Goal: Task Accomplishment & Management: Use online tool/utility

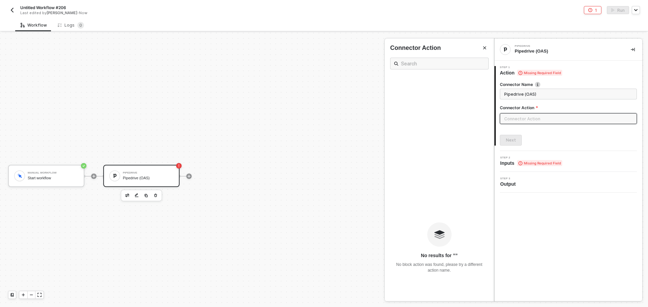
scroll to position [77, 0]
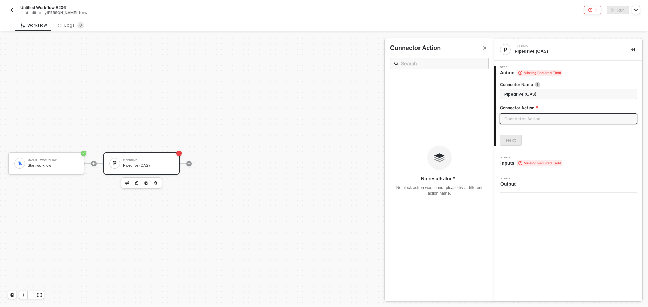
click at [156, 184] on div at bounding box center [324, 170] width 648 height 275
click at [156, 184] on icon "button" at bounding box center [155, 182] width 3 height 3
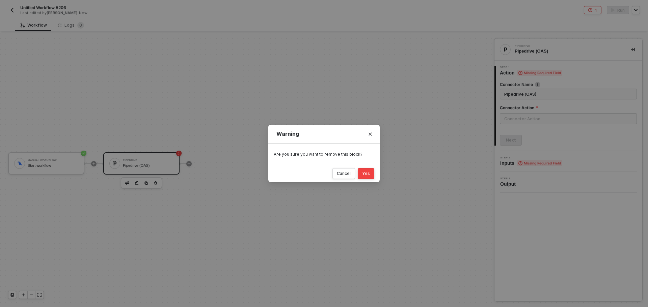
drag, startPoint x: 364, startPoint y: 174, endPoint x: 331, endPoint y: 178, distance: 33.3
click at [364, 173] on div "Yes" at bounding box center [366, 173] width 8 height 5
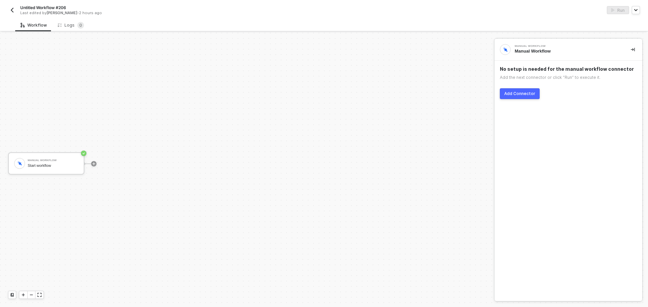
click at [14, 14] on button "button" at bounding box center [12, 10] width 8 height 8
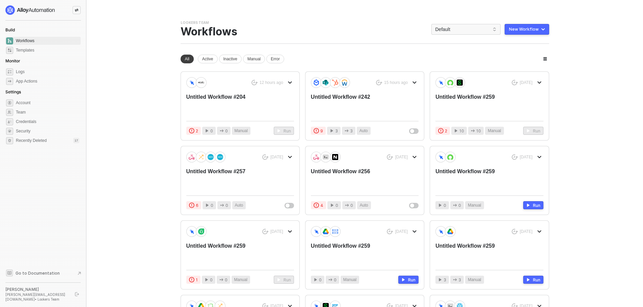
click at [521, 31] on div "New Workflow" at bounding box center [524, 29] width 30 height 5
click at [521, 54] on div "Start From Scratch" at bounding box center [508, 56] width 34 height 6
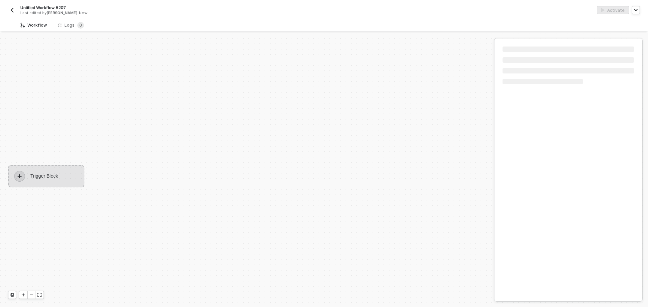
scroll to position [12, 0]
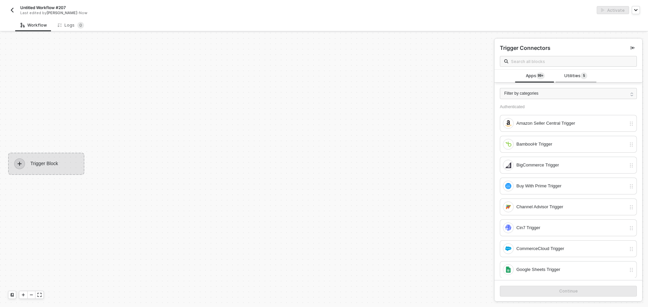
click at [567, 78] on span "Utilities 5" at bounding box center [575, 76] width 23 height 7
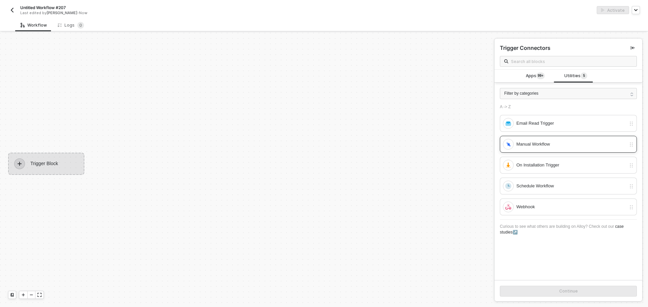
click at [548, 148] on div "Manual Workflow" at bounding box center [571, 144] width 110 height 7
click at [559, 291] on div "Continue" at bounding box center [568, 291] width 19 height 5
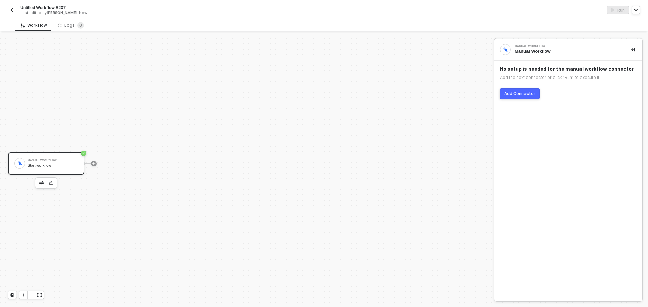
click at [532, 89] on button "Add Connector" at bounding box center [520, 93] width 40 height 11
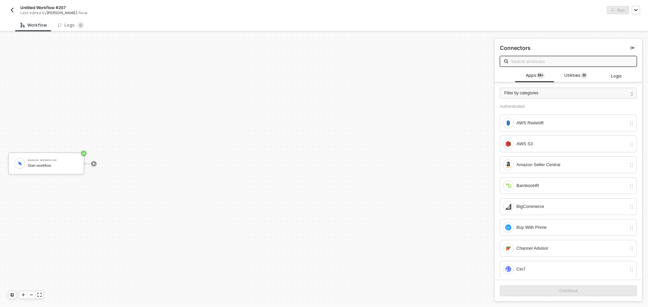
click at [547, 64] on input "text" at bounding box center [572, 61] width 122 height 7
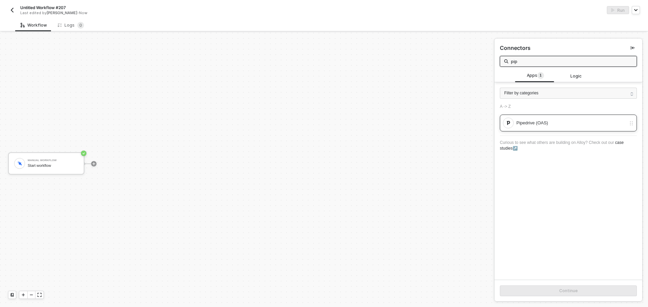
type input "pip"
click at [578, 128] on div "Pipedrive (OAS)" at bounding box center [564, 123] width 123 height 11
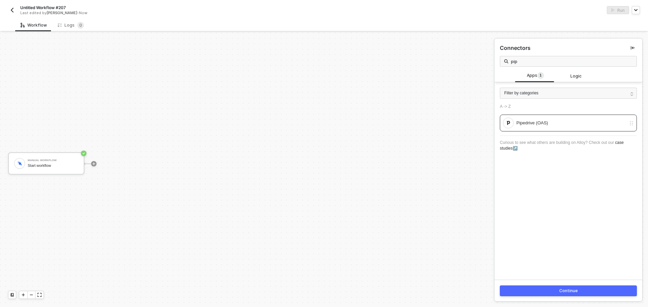
click at [578, 286] on button "Continue" at bounding box center [568, 291] width 137 height 11
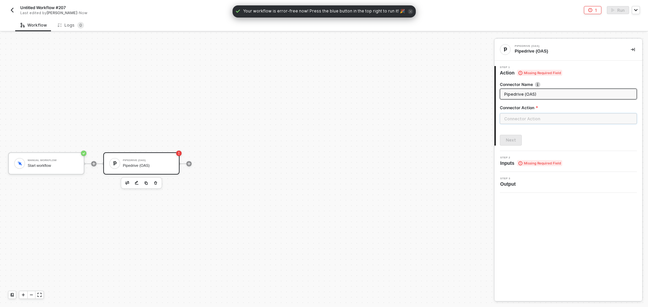
click at [523, 120] on input "text" at bounding box center [568, 118] width 137 height 11
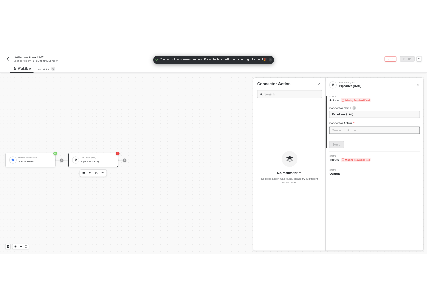
scroll to position [77, 0]
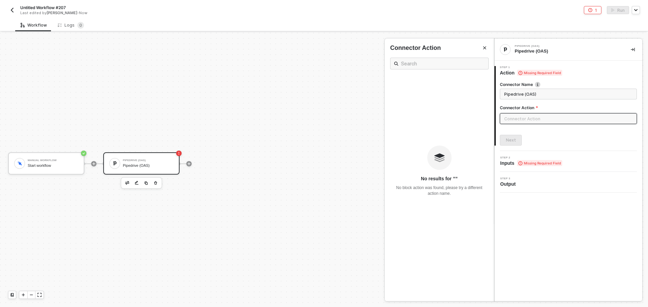
click at [498, 19] on div "Untitled Workflow #207 Last edited by Brandon Looker - Now 1 Run" at bounding box center [324, 9] width 632 height 19
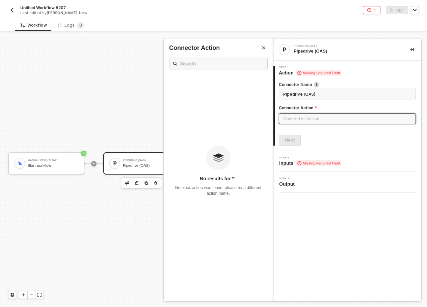
click at [412, 50] on icon "icon-collapse-right" at bounding box center [412, 50] width 4 height 4
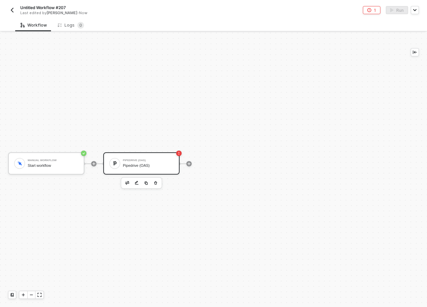
click at [147, 167] on div "Pipedrive (OAS)" at bounding box center [148, 166] width 51 height 4
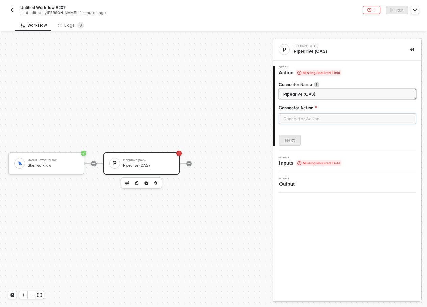
click at [332, 121] on input "text" at bounding box center [347, 118] width 137 height 11
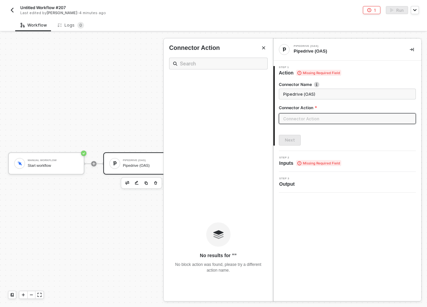
click at [268, 52] on div "Connector Action" at bounding box center [218, 59] width 109 height 31
click at [262, 51] on button "Close" at bounding box center [264, 48] width 8 height 8
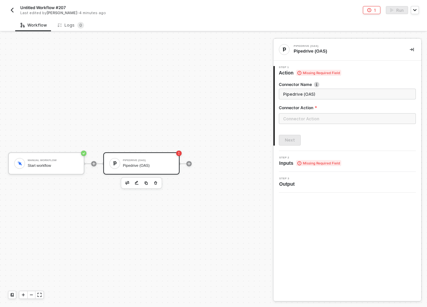
click at [151, 168] on div "Pipedrive (OAS) Pipedrive (OAS)" at bounding box center [148, 163] width 51 height 13
click at [308, 116] on input "text" at bounding box center [347, 118] width 137 height 11
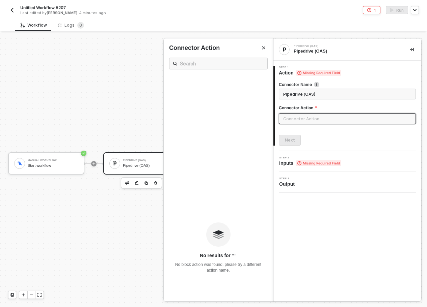
click at [154, 182] on div at bounding box center [213, 170] width 427 height 275
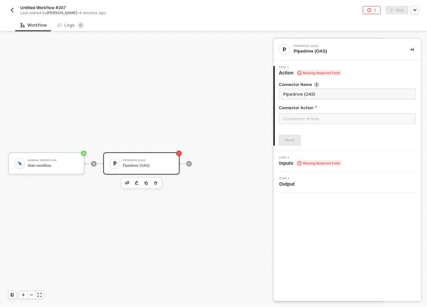
click at [154, 182] on icon "button" at bounding box center [156, 183] width 4 height 5
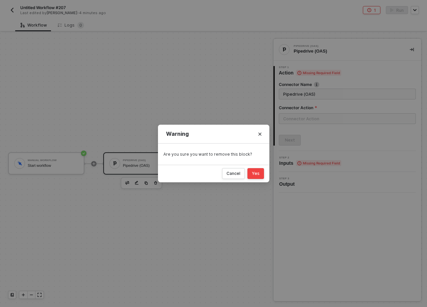
click at [261, 176] on button "Yes" at bounding box center [255, 173] width 17 height 11
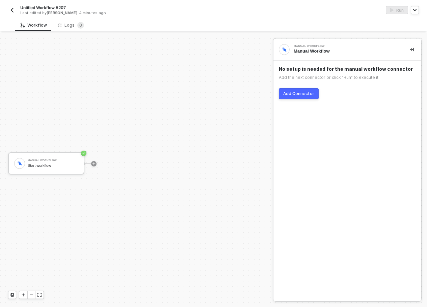
click at [309, 89] on button "Add Connector" at bounding box center [299, 93] width 40 height 11
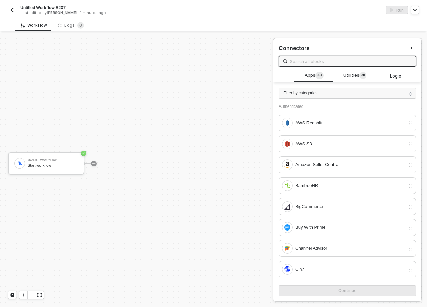
click at [357, 60] on input "text" at bounding box center [351, 61] width 122 height 7
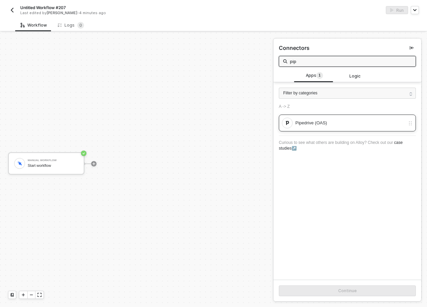
type input "pip"
click at [360, 119] on div "Pipedrive (OAS)" at bounding box center [350, 122] width 110 height 7
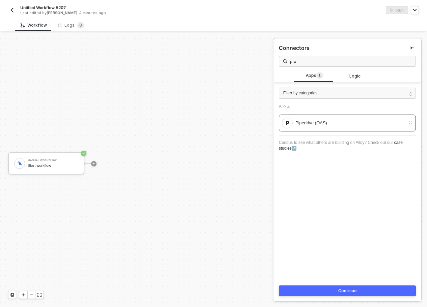
click at [370, 290] on button "Continue" at bounding box center [347, 291] width 137 height 11
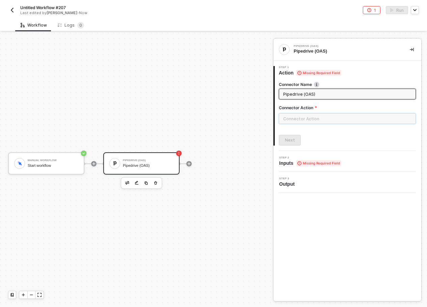
click at [373, 118] on input "text" at bounding box center [347, 118] width 137 height 11
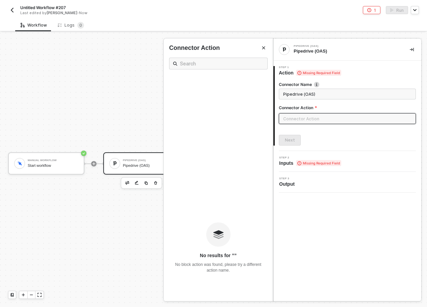
click at [157, 184] on div at bounding box center [213, 170] width 427 height 275
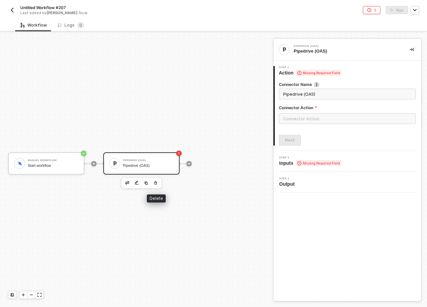
click at [157, 184] on icon "button" at bounding box center [155, 182] width 3 height 3
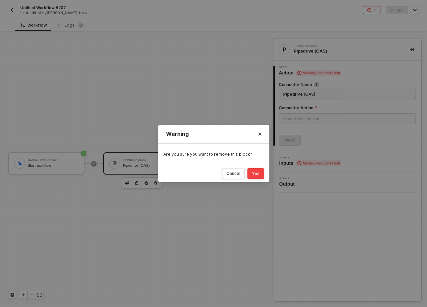
click at [255, 172] on div "Yes" at bounding box center [256, 173] width 8 height 5
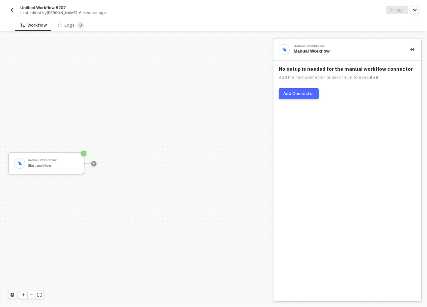
click at [10, 7] on button "button" at bounding box center [12, 10] width 8 height 8
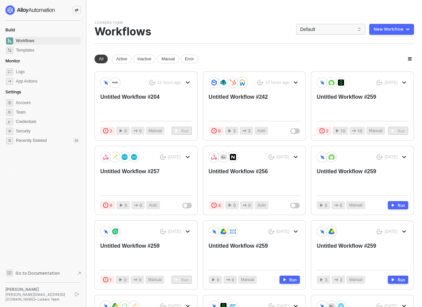
click at [385, 32] on button "New Workflow" at bounding box center [391, 29] width 45 height 11
click at [383, 55] on div "Start From Scratch" at bounding box center [372, 56] width 34 height 6
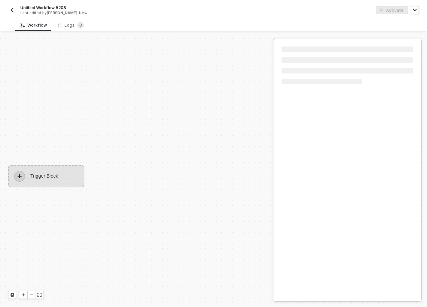
scroll to position [12, 0]
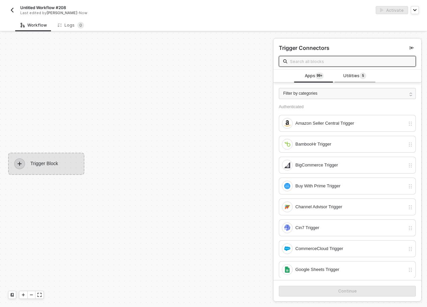
click at [359, 74] on sup "5" at bounding box center [362, 76] width 7 height 7
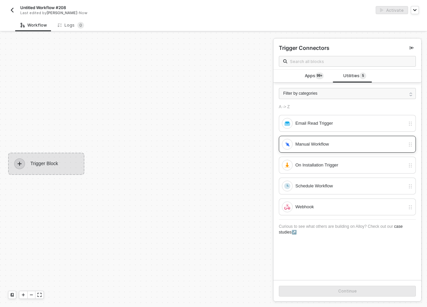
click at [338, 146] on div "Manual Workflow" at bounding box center [350, 144] width 110 height 7
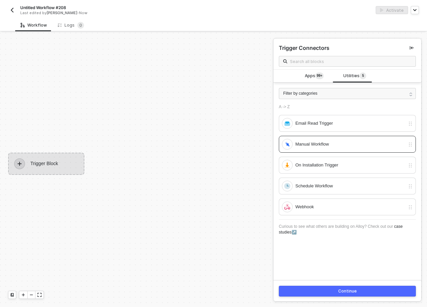
click at [347, 289] on button "Continue" at bounding box center [347, 291] width 137 height 11
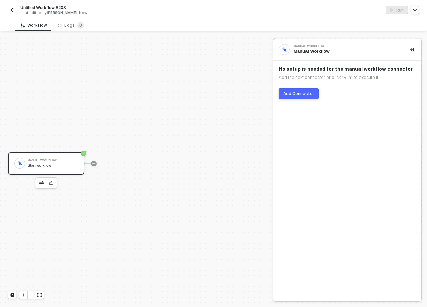
click at [306, 93] on div "Add Connector" at bounding box center [298, 93] width 31 height 5
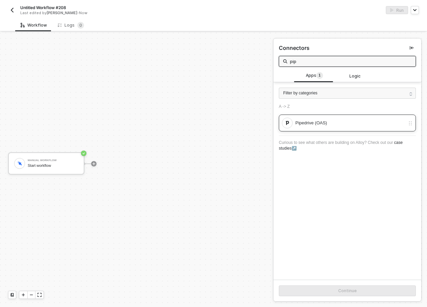
type input "pip"
click at [335, 121] on div "Pipedrive (OAS)" at bounding box center [350, 122] width 110 height 7
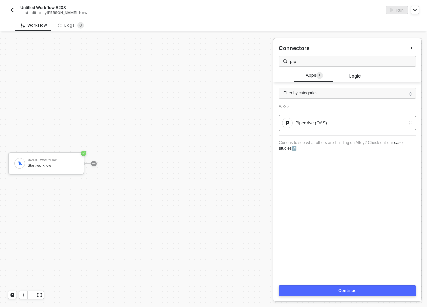
click at [357, 290] on button "Continue" at bounding box center [347, 291] width 137 height 11
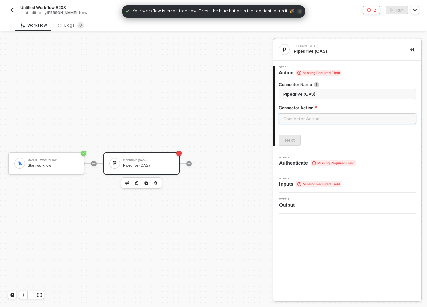
click at [320, 122] on input "text" at bounding box center [347, 118] width 137 height 11
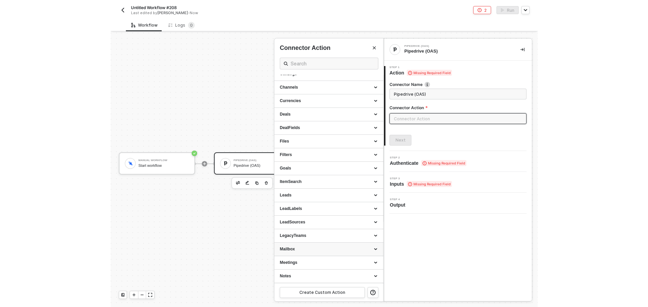
scroll to position [0, 0]
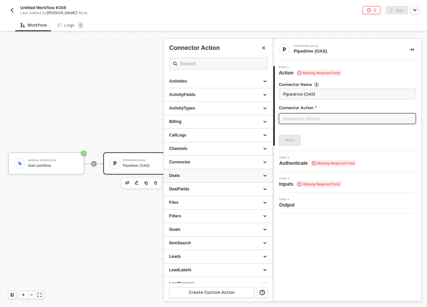
click at [215, 173] on div "Deals" at bounding box center [218, 176] width 98 height 6
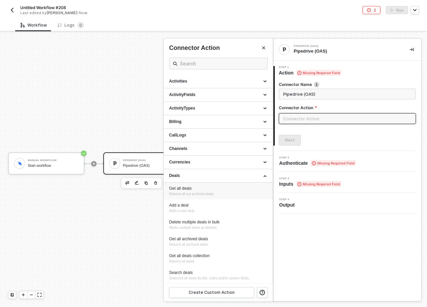
drag, startPoint x: 210, startPoint y: 187, endPoint x: 265, endPoint y: 149, distance: 67.3
click at [210, 187] on div "Get all deals" at bounding box center [218, 189] width 98 height 6
type input "Returns all not archived deals."
type input "Deals - Get all deals"
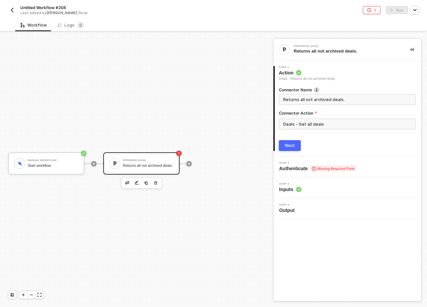
click at [286, 142] on button "Next" at bounding box center [290, 145] width 22 height 11
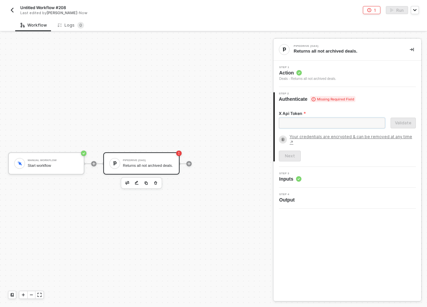
click at [311, 122] on input "X Api Token" at bounding box center [332, 123] width 106 height 11
paste input "e9d5eece739972bccf87d5b2f5cf689772c4dff2"
type input "e9d5eece739972bccf87d5b2f5cf689772c4dff2"
click at [398, 125] on div "Validate" at bounding box center [403, 122] width 17 height 5
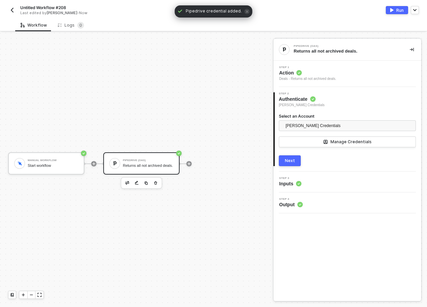
click at [294, 158] on button "Next" at bounding box center [290, 161] width 22 height 11
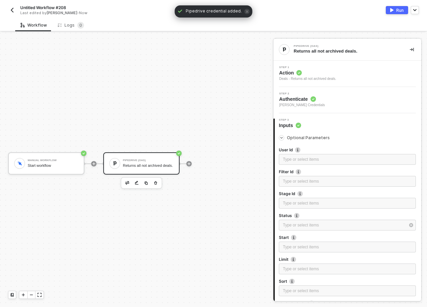
click at [402, 9] on div "Run" at bounding box center [399, 10] width 7 height 6
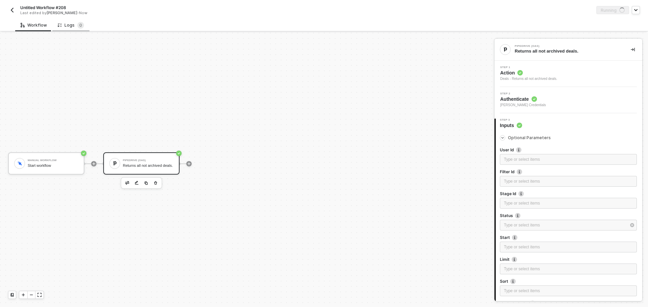
click at [65, 26] on div "Logs 0" at bounding box center [71, 25] width 26 height 7
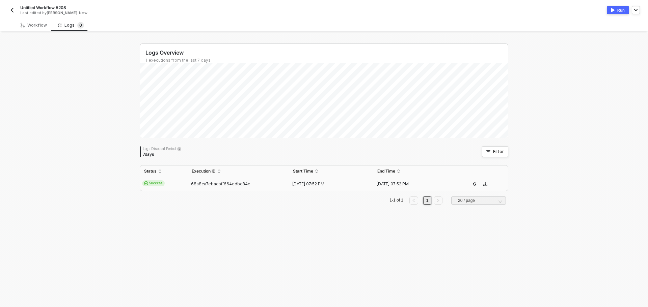
click at [168, 185] on td "Success" at bounding box center [164, 185] width 48 height 14
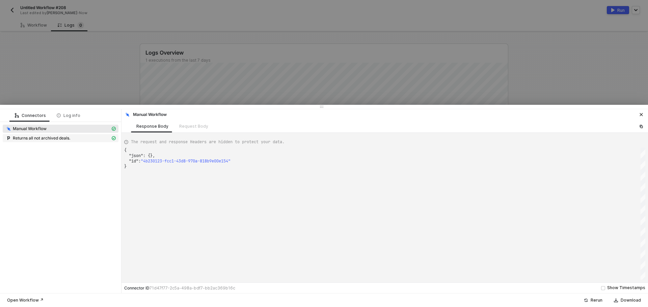
click at [72, 140] on div "Returns all not archived deals." at bounding box center [57, 138] width 105 height 6
type textarea "{ "json": { "success": true, "data": null, "additional_data": { "pagination": {…"
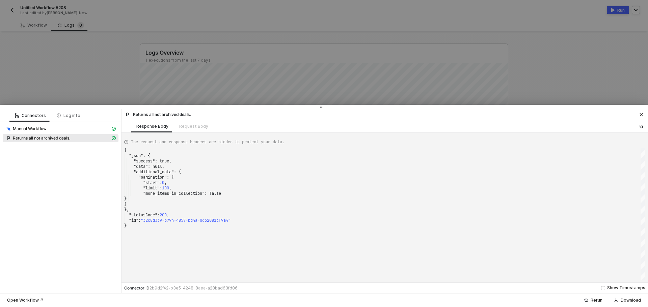
click at [81, 78] on div at bounding box center [324, 153] width 648 height 307
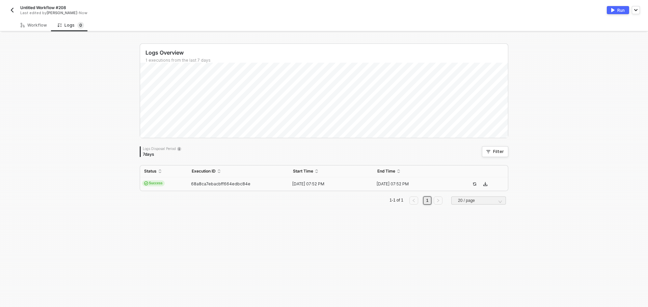
click at [427, 10] on button "Run" at bounding box center [618, 10] width 22 height 8
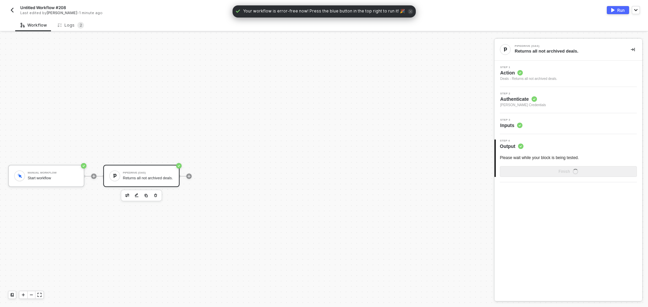
scroll to position [12, 0]
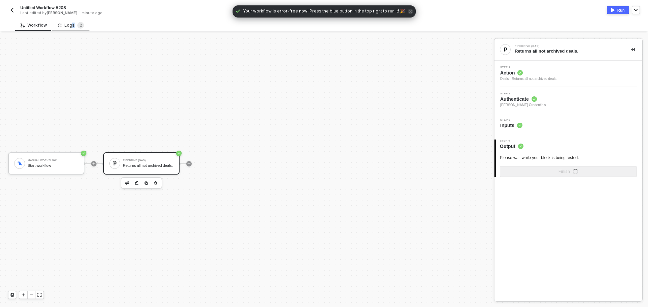
drag, startPoint x: 73, startPoint y: 28, endPoint x: 69, endPoint y: 27, distance: 3.8
click at [69, 27] on div "Logs 2" at bounding box center [71, 25] width 26 height 7
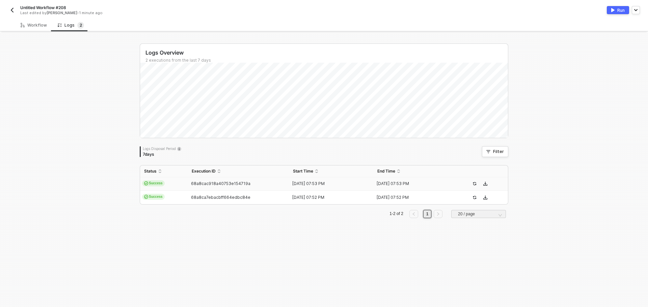
click at [189, 188] on td "68a8cac918a40753e154719a" at bounding box center [238, 185] width 101 height 14
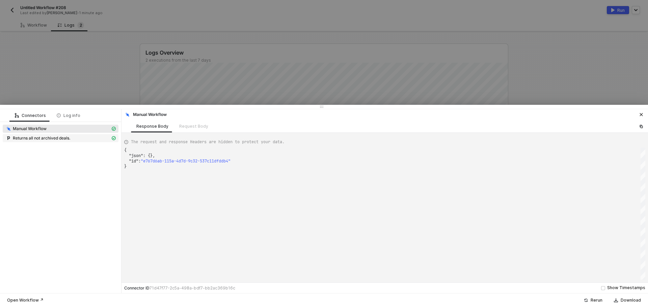
click at [96, 137] on div "Returns all not archived deals." at bounding box center [57, 138] width 105 height 6
type textarea "{ "json": { "success": true, "data": [ { "id": 1, "creator_user_id": { "id": 23…"
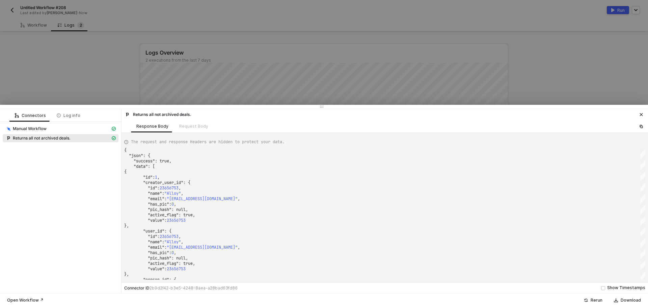
click at [92, 63] on div at bounding box center [324, 153] width 648 height 307
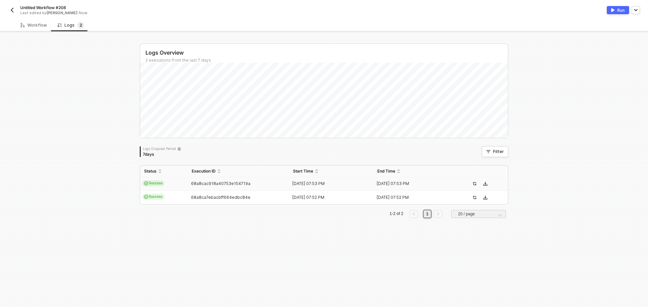
click at [13, 11] on img "button" at bounding box center [11, 9] width 5 height 5
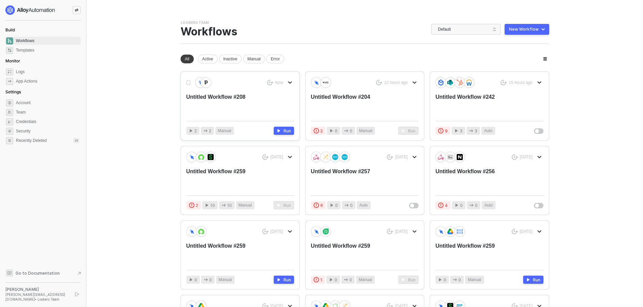
click at [244, 94] on div "Untitled Workflow #208" at bounding box center [229, 104] width 86 height 22
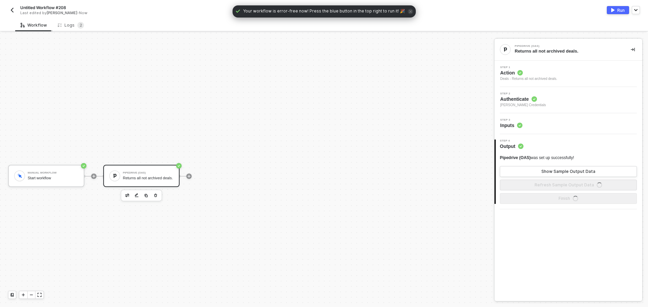
scroll to position [12, 0]
click at [586, 76] on div "Step 1 Action Deals - Returns all not archived deals." at bounding box center [569, 74] width 146 height 16
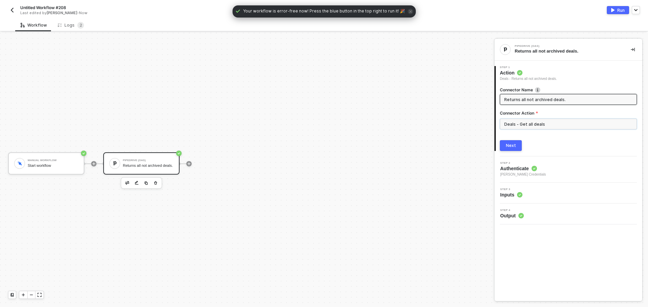
click at [521, 123] on input "Deals - Get all deals" at bounding box center [568, 124] width 137 height 11
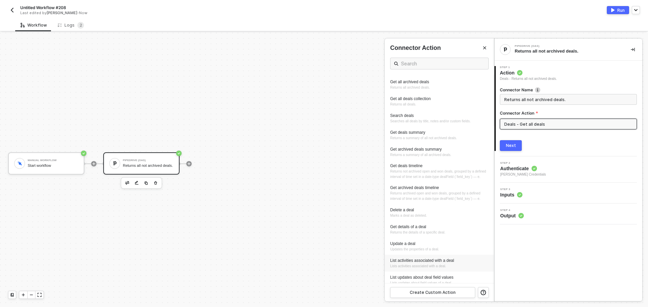
scroll to position [169, 0]
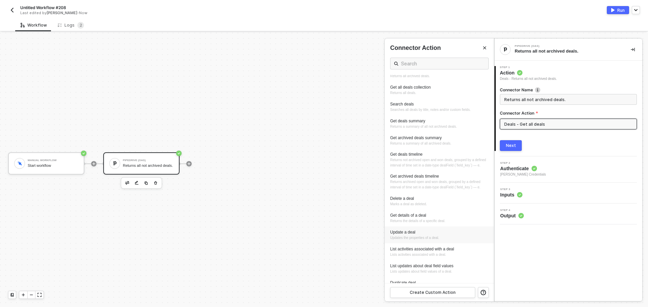
click at [429, 240] on span "Updates the properties of a deal." at bounding box center [414, 238] width 49 height 4
type input "Updates the properties of a deal."
type input "Deals - Update a deal"
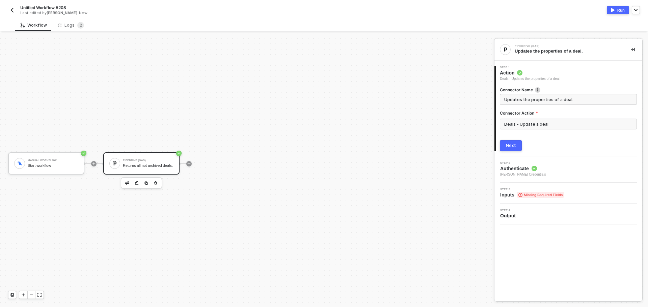
click at [507, 147] on div "Next" at bounding box center [511, 145] width 10 height 5
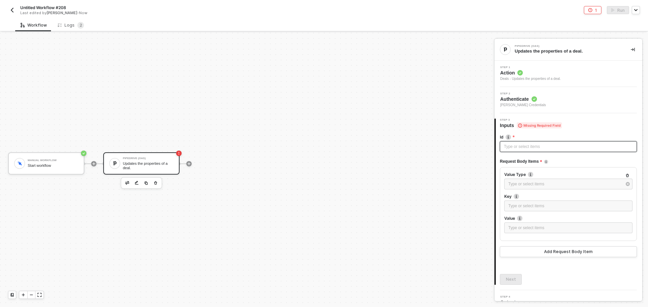
click at [518, 150] on div "Type or select items ﻿" at bounding box center [568, 147] width 129 height 6
click at [58, 28] on icon at bounding box center [60, 25] width 4 height 6
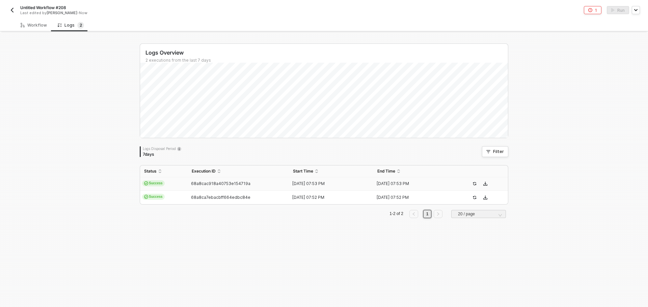
click at [183, 180] on td "Success" at bounding box center [164, 185] width 48 height 14
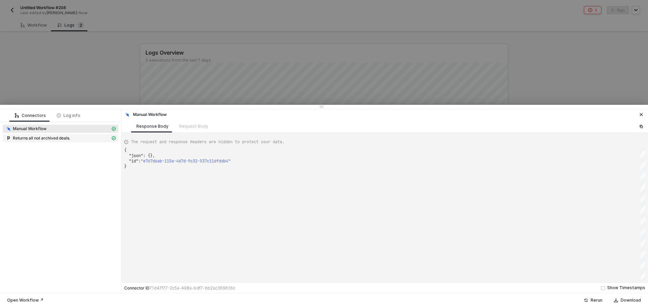
click at [75, 142] on div "Returns all not archived deals." at bounding box center [61, 138] width 116 height 9
click at [75, 142] on span "Returns all not archived deals." at bounding box center [61, 138] width 116 height 8
type textarea "{ "json": { "success": true, "data": [ { "id": 1, "creator_user_id": { "id": 23…"
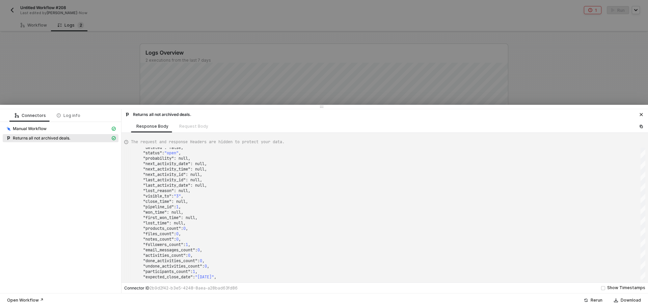
click at [62, 76] on div at bounding box center [324, 153] width 648 height 307
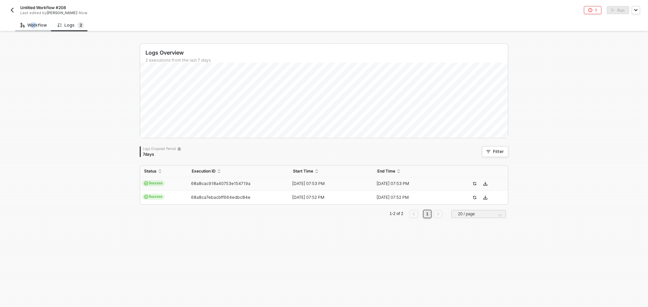
click at [32, 21] on div "Workflow" at bounding box center [33, 25] width 37 height 12
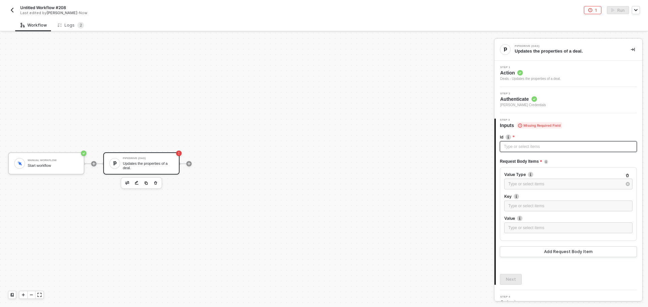
click at [525, 145] on div "Type or select items ﻿" at bounding box center [568, 147] width 129 height 6
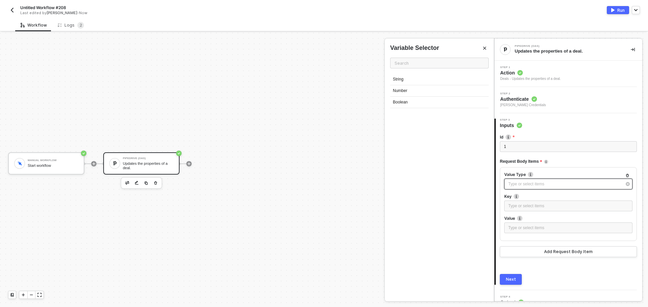
click at [543, 181] on div "Type or select items ﻿" at bounding box center [564, 184] width 113 height 6
click at [420, 79] on div "String" at bounding box center [439, 79] width 99 height 11
click at [514, 208] on div "Type or select items ﻿" at bounding box center [568, 206] width 120 height 6
click at [507, 279] on div "Next" at bounding box center [511, 279] width 10 height 5
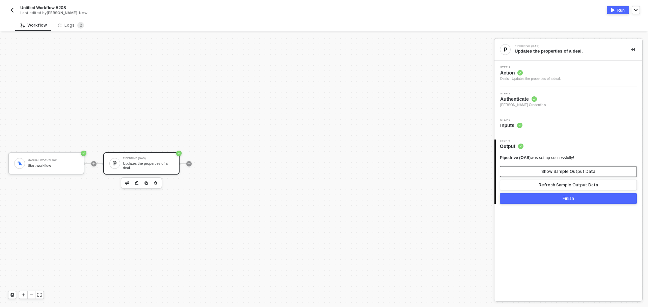
click at [595, 171] on button "Show Sample Output Data" at bounding box center [568, 171] width 137 height 11
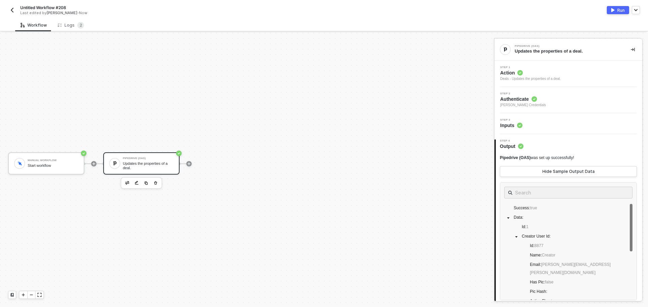
click at [611, 8] on img "button" at bounding box center [612, 10] width 3 height 4
click at [80, 24] on span "2" at bounding box center [81, 25] width 2 height 5
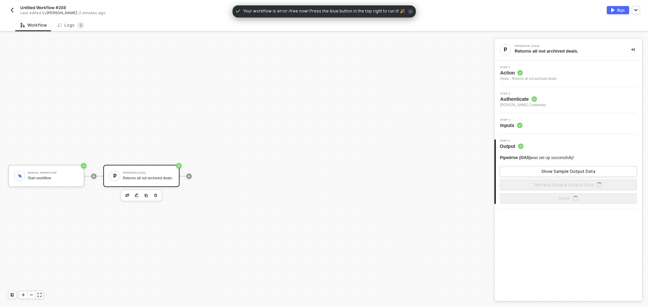
scroll to position [12, 0]
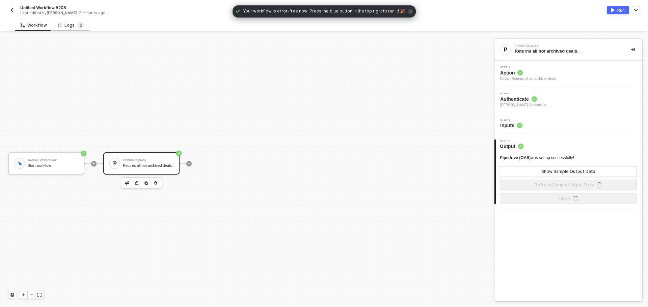
click at [71, 26] on div "Logs 2" at bounding box center [71, 25] width 26 height 7
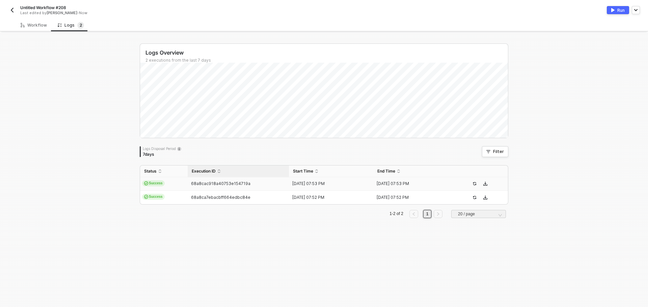
click at [241, 183] on span "68a8cac918a40753e154719a" at bounding box center [220, 183] width 59 height 5
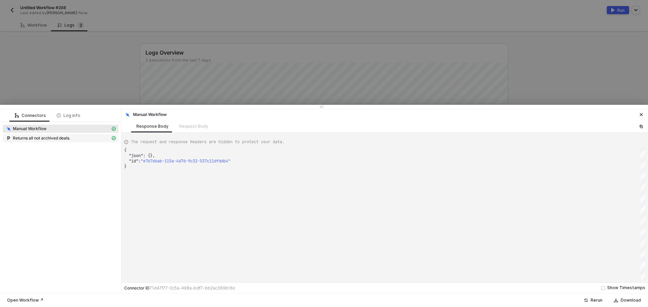
click at [99, 137] on div "Returns all not archived deals." at bounding box center [57, 138] width 105 height 6
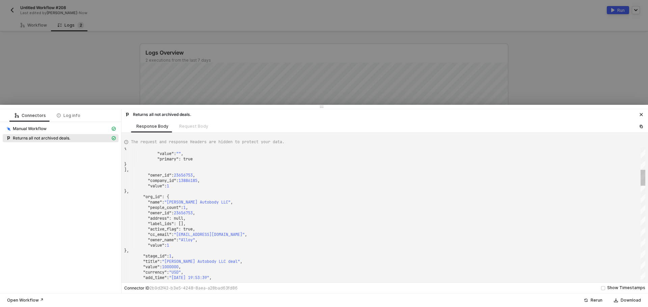
type textarea ""cc_email": "alloy-sandbox2@pipedrivemail.com", "owner_name": "Alloy", "value":…"
drag, startPoint x: 183, startPoint y: 267, endPoint x: 145, endPoint y: 268, distance: 37.1
click at [88, 238] on div "Connectors Log info Manual Workflow Returns all not archived deals." at bounding box center [61, 201] width 122 height 184
click at [347, 12] on span "Refresh" at bounding box center [349, 11] width 15 height 5
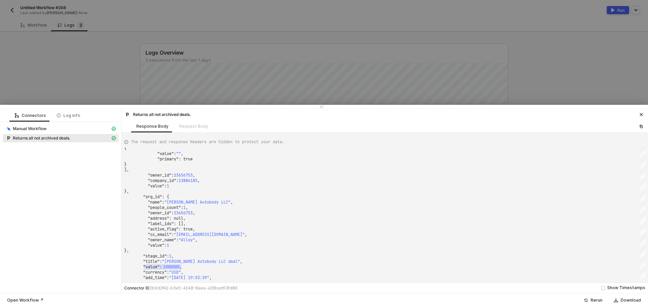
click at [85, 82] on div at bounding box center [324, 153] width 648 height 307
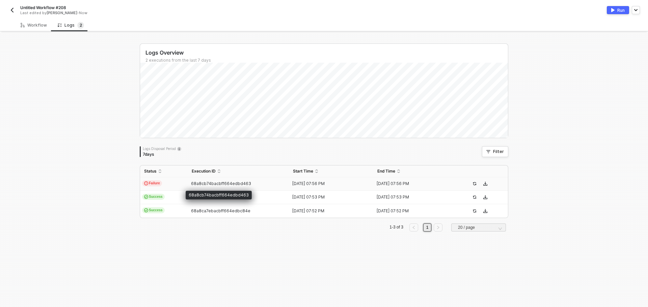
click at [191, 184] on span "68a8cb74bacbff664edbd463" at bounding box center [221, 183] width 60 height 5
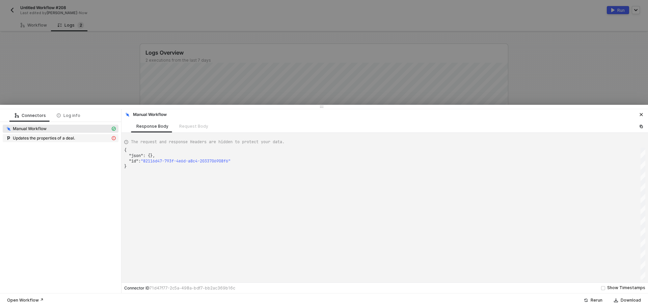
click at [89, 142] on span "Updates the properties of a deal." at bounding box center [61, 138] width 116 height 8
type textarea "{ "message": "Error: {\"success\":false,\"error\":\"Bad request\",\"error_info\…"
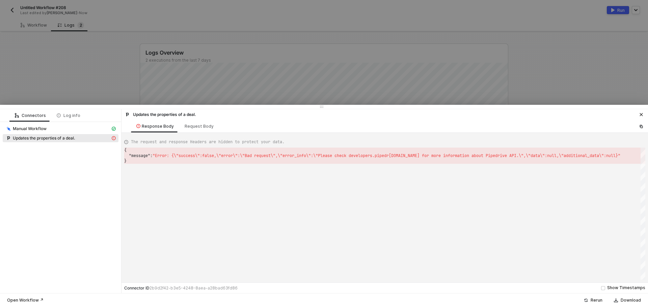
click at [82, 100] on div at bounding box center [324, 153] width 648 height 307
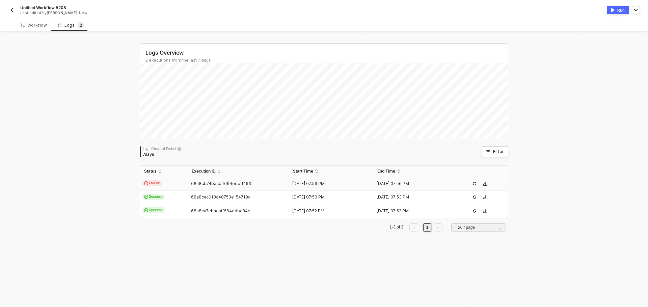
click at [13, 13] on button "button" at bounding box center [12, 10] width 8 height 8
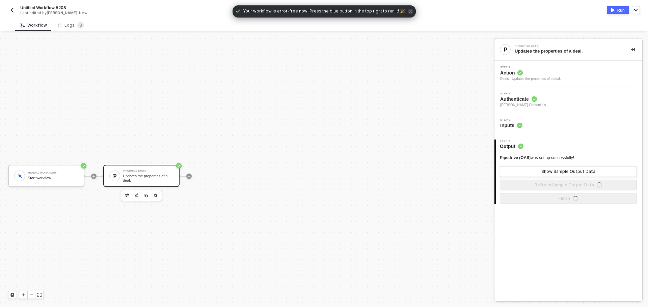
scroll to position [12, 0]
click at [65, 32] on div "Workflow Logs 3 Manual Workflow Start workflow Pipedrive (OAS) Updates the prop…" at bounding box center [324, 163] width 648 height 289
click at [68, 27] on div "Logs 3" at bounding box center [71, 25] width 26 height 7
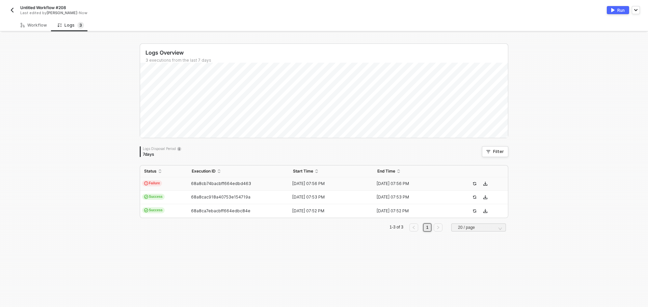
click at [191, 182] on span "68a8cb74bacbff664edbd463" at bounding box center [221, 183] width 60 height 5
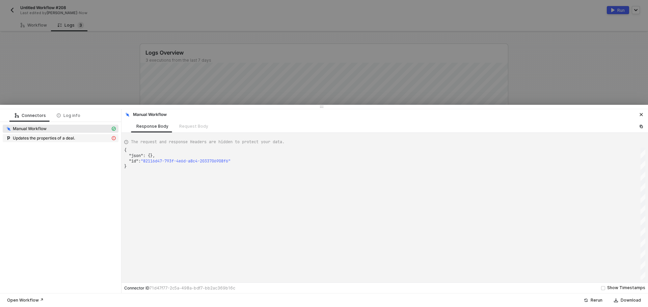
click at [99, 138] on div "Updates the properties of a deal." at bounding box center [57, 138] width 105 height 6
type textarea "{ "message": "Error: {\"success\":false,\"error\":\"Bad request\",\"error_info\…"
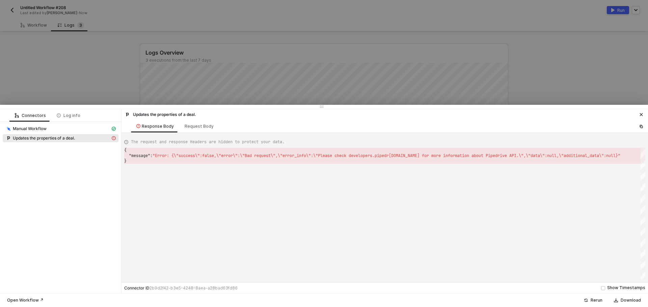
click at [53, 67] on div at bounding box center [324, 153] width 648 height 307
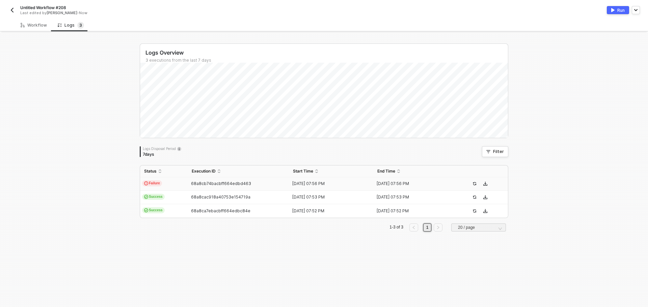
click at [16, 10] on button "button" at bounding box center [12, 10] width 8 height 8
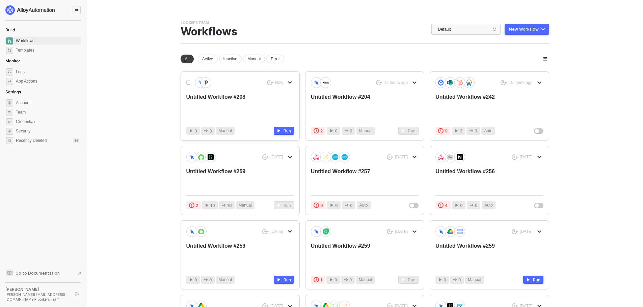
click at [230, 113] on div "Untitled Workflow #208" at bounding box center [229, 104] width 86 height 22
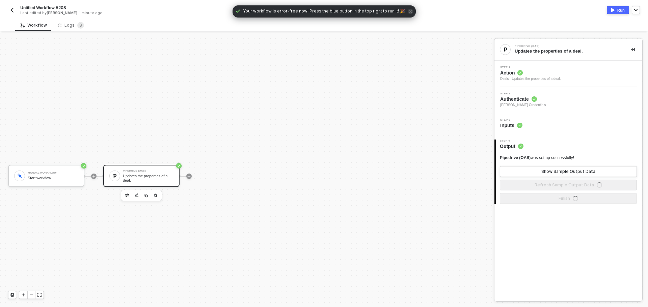
scroll to position [12, 0]
click at [71, 24] on div "Logs 3" at bounding box center [71, 25] width 26 height 7
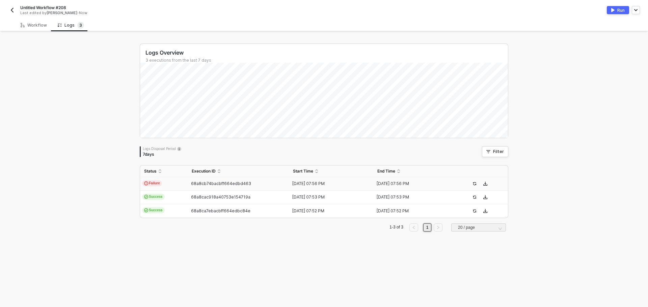
click at [169, 181] on td "Failure" at bounding box center [164, 185] width 48 height 14
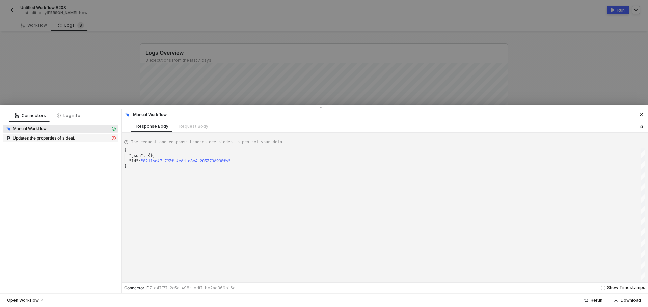
click at [62, 139] on span "Updates the properties of a deal." at bounding box center [44, 138] width 62 height 5
type textarea "{ "message": "Error: {\"success\":false,\"error\":\"Bad request\",\"error_info\…"
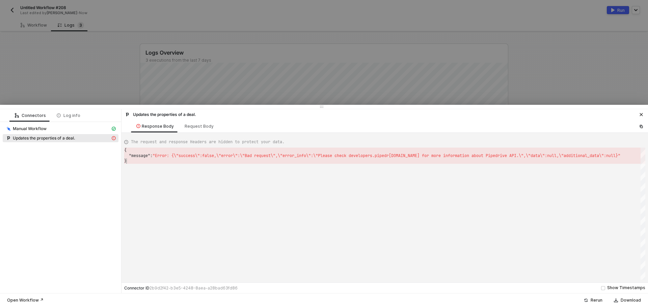
scroll to position [0, 2]
drag, startPoint x: 248, startPoint y: 159, endPoint x: 585, endPoint y: 149, distance: 337.0
click at [585, 153] on div "{" at bounding box center [384, 150] width 521 height 5
click at [584, 155] on span "",\"data\":null,\"additional_data\":null}"" at bounding box center [570, 155] width 99 height 5
click at [103, 83] on div at bounding box center [324, 153] width 648 height 307
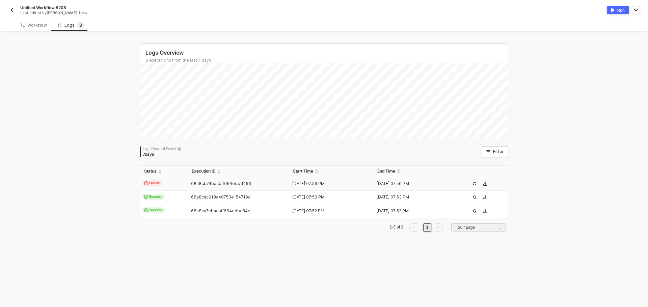
click at [11, 11] on img "button" at bounding box center [11, 9] width 5 height 5
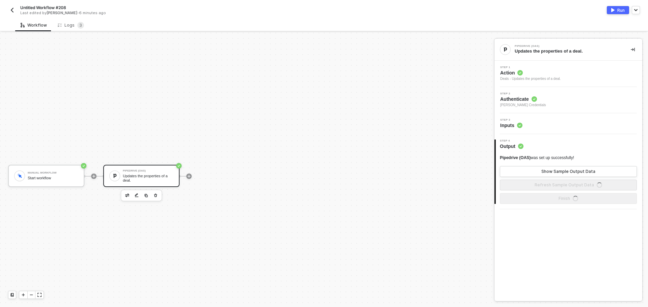
scroll to position [12, 0]
click at [70, 29] on div "Logs 3" at bounding box center [70, 25] width 37 height 12
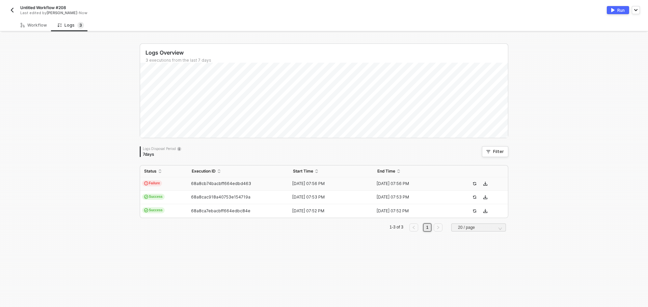
click at [168, 185] on td "Failure" at bounding box center [164, 185] width 48 height 14
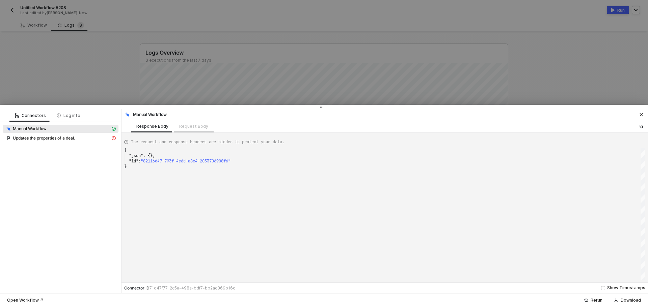
click at [181, 131] on div "Request Body" at bounding box center [194, 126] width 40 height 12
click at [59, 139] on span "Updates the properties of a deal." at bounding box center [44, 138] width 62 height 5
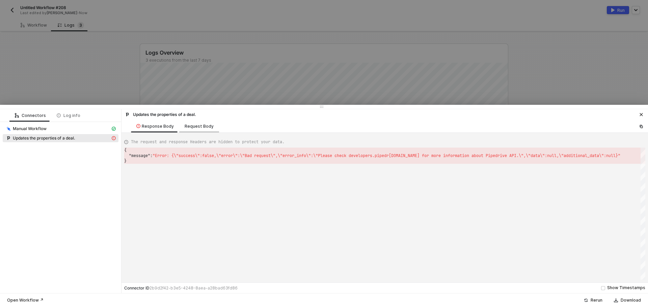
click at [187, 128] on div "Request Body" at bounding box center [199, 126] width 29 height 5
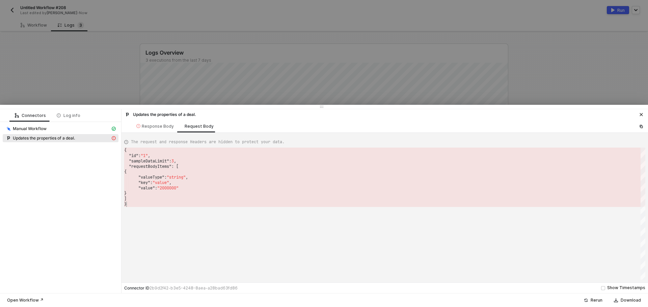
scroll to position [0, 0]
drag, startPoint x: 148, startPoint y: 204, endPoint x: 113, endPoint y: 147, distance: 66.3
type textarea "}"
click at [101, 71] on div at bounding box center [324, 153] width 648 height 307
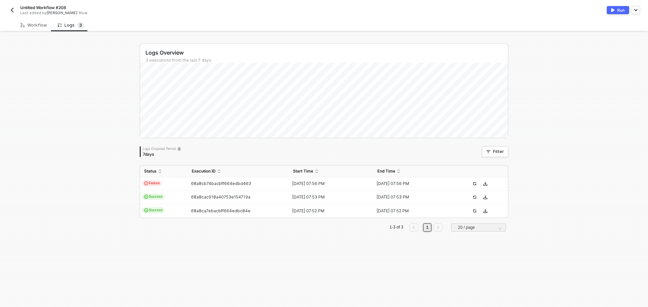
click at [13, 12] on img "button" at bounding box center [11, 9] width 5 height 5
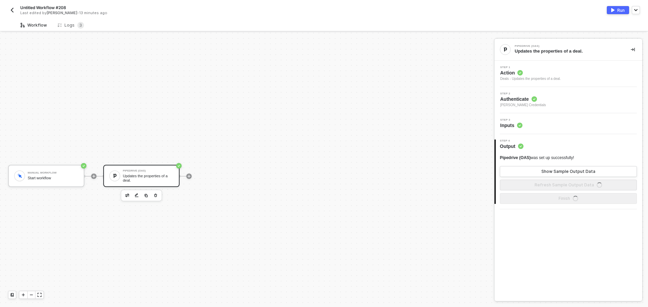
scroll to position [12, 0]
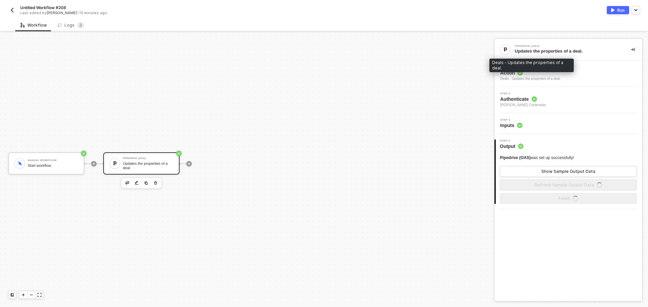
click at [536, 81] on div "Deals - Updates the properties of a deal." at bounding box center [530, 78] width 61 height 5
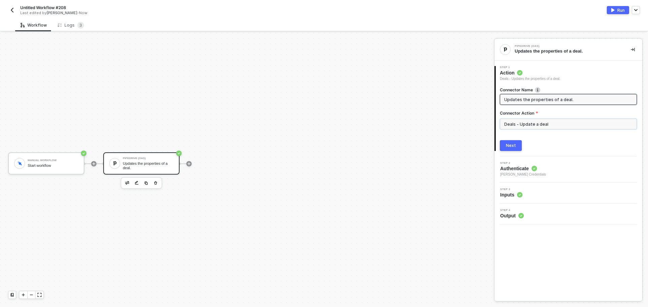
click at [536, 126] on input "Deals - Update a deal" at bounding box center [568, 124] width 137 height 11
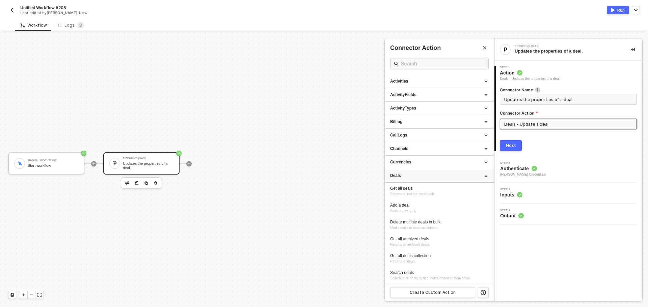
click at [463, 178] on div "Deals" at bounding box center [439, 176] width 98 height 6
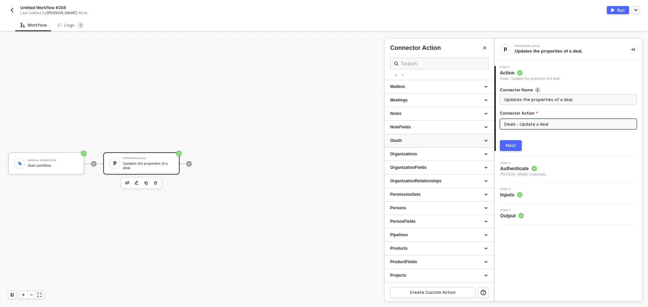
scroll to position [109, 0]
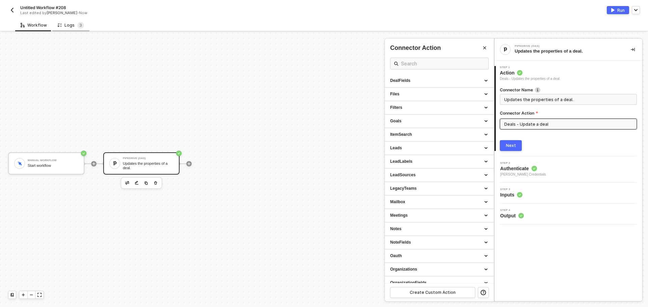
click at [70, 26] on div "Logs 3" at bounding box center [71, 25] width 26 height 7
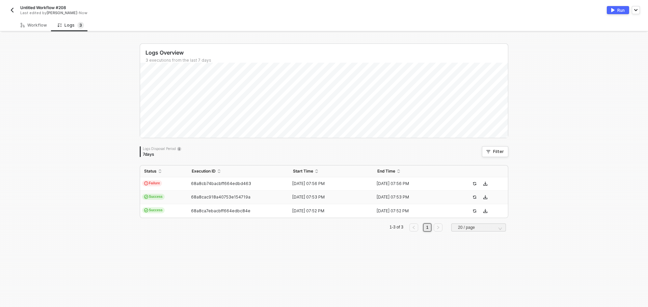
click at [175, 197] on td "Success" at bounding box center [164, 198] width 48 height 14
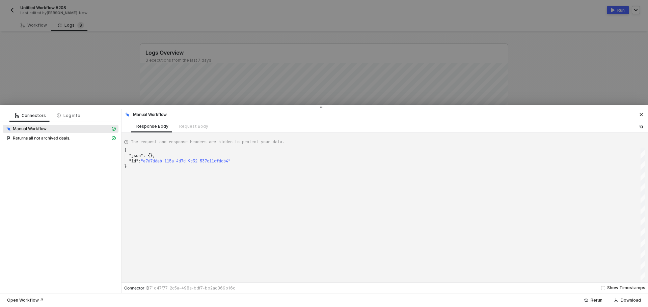
click at [69, 76] on div at bounding box center [324, 153] width 648 height 307
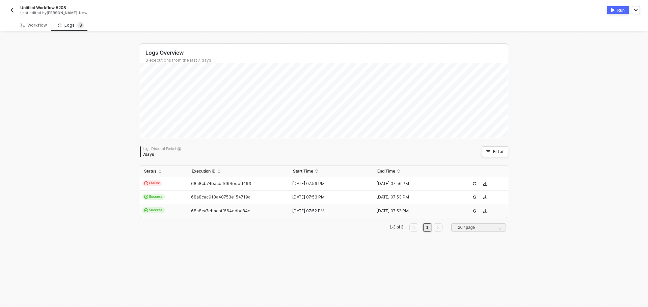
click at [176, 211] on td "Success" at bounding box center [164, 212] width 48 height 14
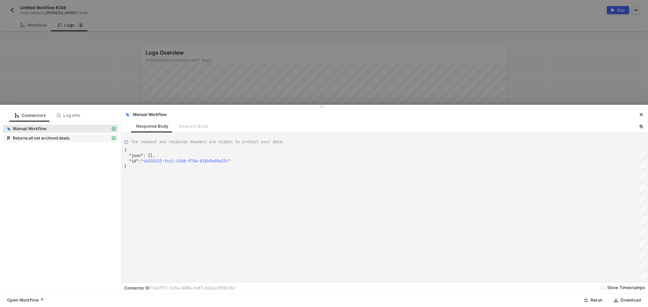
click at [64, 135] on span "Returns all not archived deals." at bounding box center [61, 138] width 116 height 8
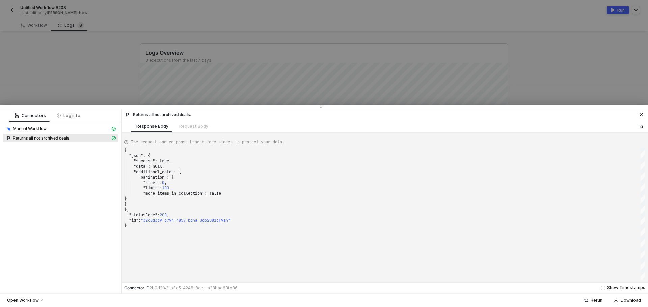
scroll to position [0, 0]
type textarea "{ "json": { "success": true, "data": null, "additional_data": { "pagination": {…"
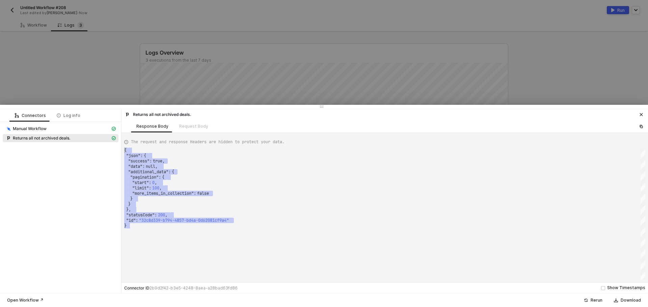
drag, startPoint x: 135, startPoint y: 237, endPoint x: 106, endPoint y: 140, distance: 101.0
click at [106, 140] on div "Connectors Log info Manual Workflow Returns all not archived deals. Returns all…" at bounding box center [324, 201] width 648 height 184
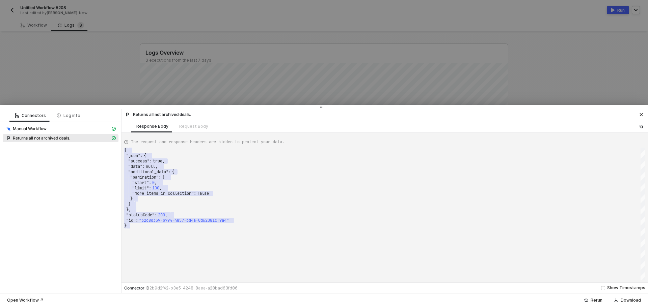
click at [72, 76] on div at bounding box center [324, 153] width 648 height 307
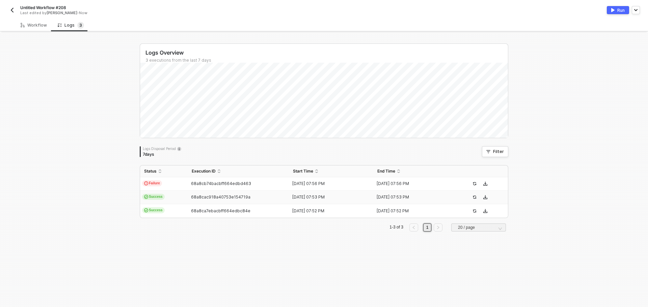
click at [161, 200] on td "Success" at bounding box center [164, 198] width 48 height 14
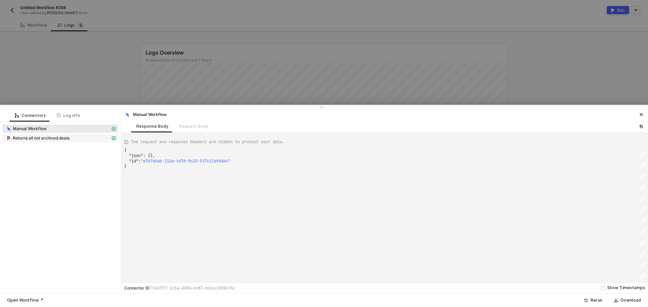
click at [96, 136] on div "Returns all not archived deals." at bounding box center [57, 138] width 105 height 6
type textarea "{ "json": { "success": true, "data": [ { "id": 1, "creator_user_id": { "id": 23…"
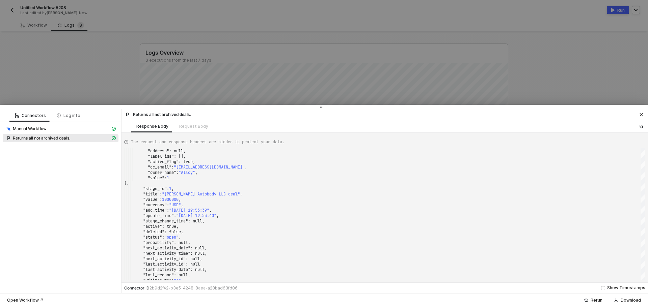
click at [83, 50] on div at bounding box center [324, 153] width 648 height 307
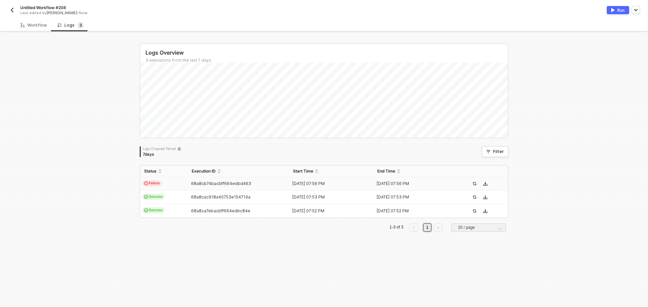
click at [191, 187] on td "68a8cb74bacbff664edbd463" at bounding box center [238, 185] width 101 height 14
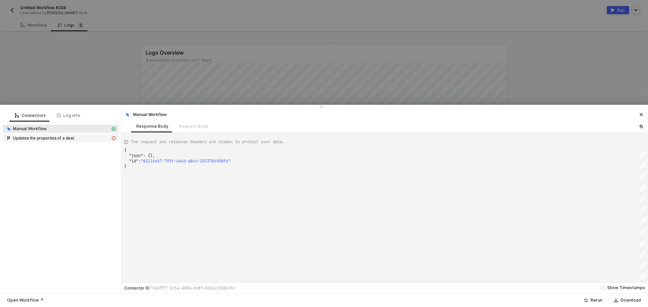
click at [82, 140] on div "Updates the properties of a deal." at bounding box center [57, 138] width 105 height 6
type textarea "{ "message": "Error: {\"success\":false,\"error\":\"Bad request\",\"error_info\…"
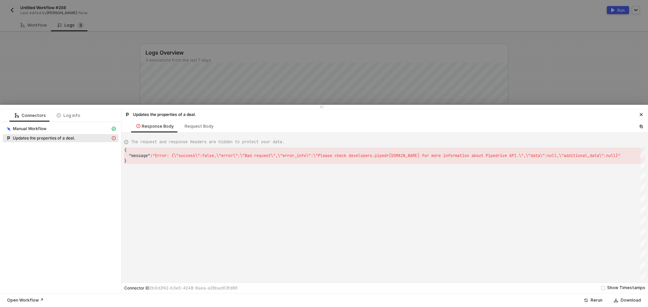
click at [79, 59] on div at bounding box center [324, 153] width 648 height 307
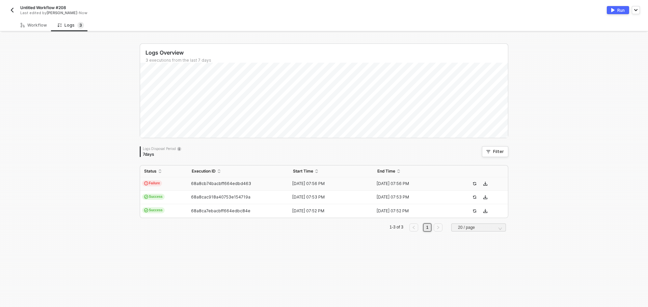
click at [16, 9] on button "button" at bounding box center [12, 10] width 8 height 8
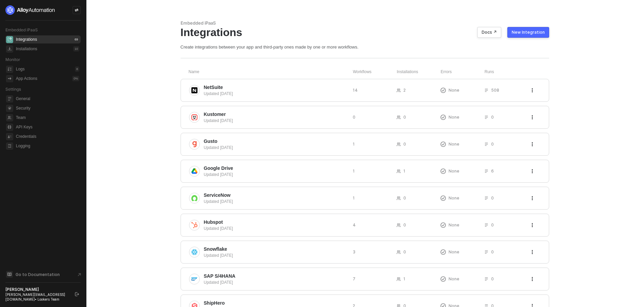
click at [524, 33] on div "New Integration" at bounding box center [528, 32] width 33 height 5
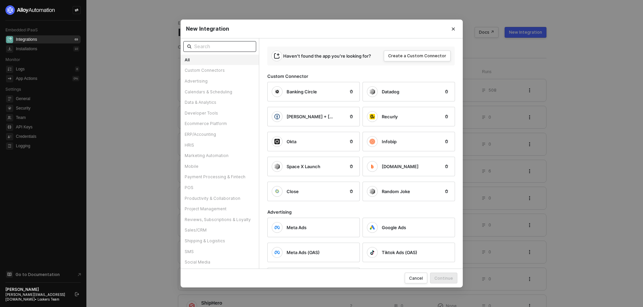
click at [229, 46] on input "text" at bounding box center [223, 46] width 58 height 7
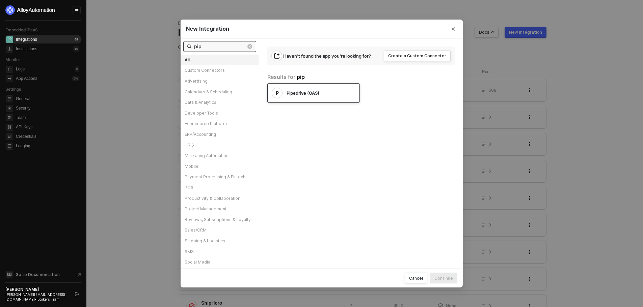
type input "pip"
click at [307, 99] on div "Pipedrive (OAS)" at bounding box center [313, 93] width 92 height 20
click at [81, 8] on div "New Integration pip All Custom Connectors Advertising Calendars & Scheduling Da…" at bounding box center [321, 153] width 643 height 307
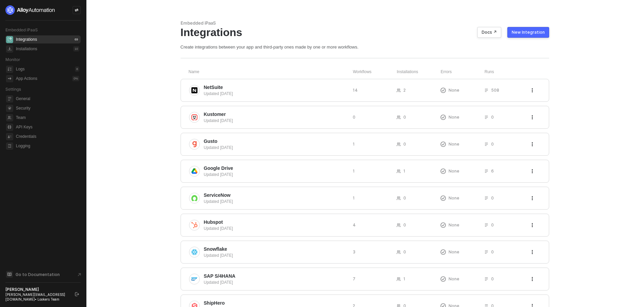
click at [77, 10] on icon "icon-swap" at bounding box center [77, 10] width 4 height 3
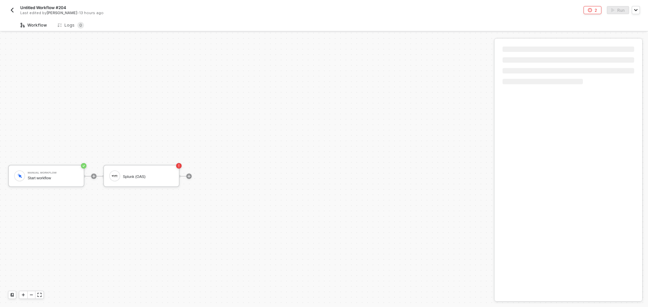
scroll to position [12, 0]
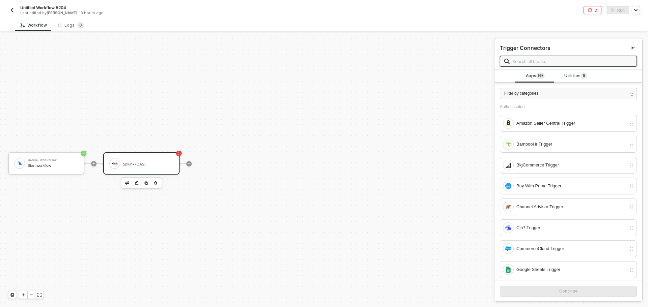
click at [121, 169] on div "Splunk (OAS)" at bounding box center [146, 163] width 53 height 13
click at [67, 23] on div "Logs 0" at bounding box center [71, 25] width 26 height 7
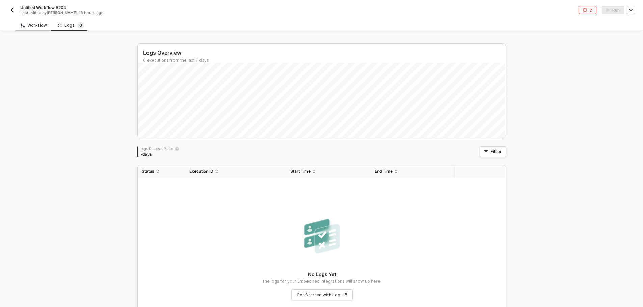
click at [27, 29] on div "Workflow" at bounding box center [33, 25] width 37 height 12
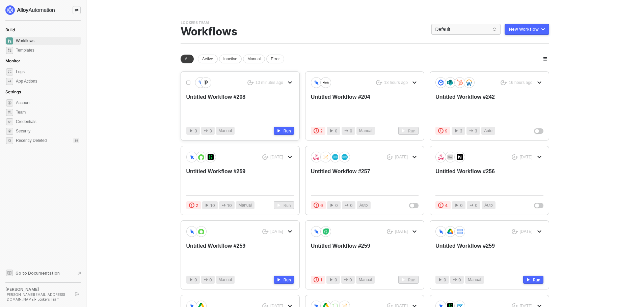
click at [238, 93] on div "Untitled Workflow #208" at bounding box center [229, 104] width 86 height 22
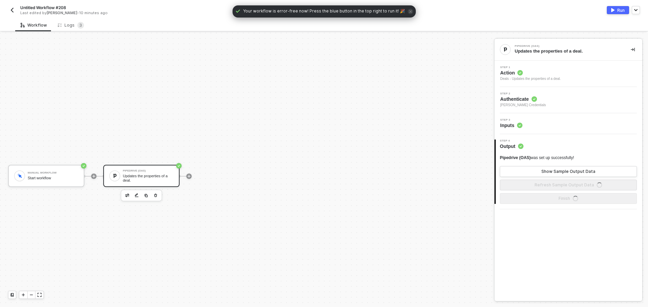
scroll to position [12, 0]
click at [531, 127] on div "Step 3 Inputs" at bounding box center [569, 124] width 146 height 10
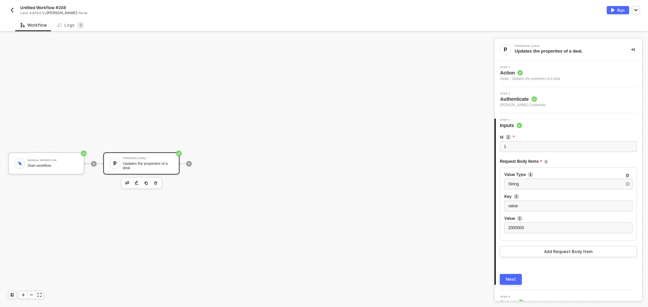
click at [558, 78] on div "Deals - Updates the properties of a deal." at bounding box center [530, 78] width 61 height 5
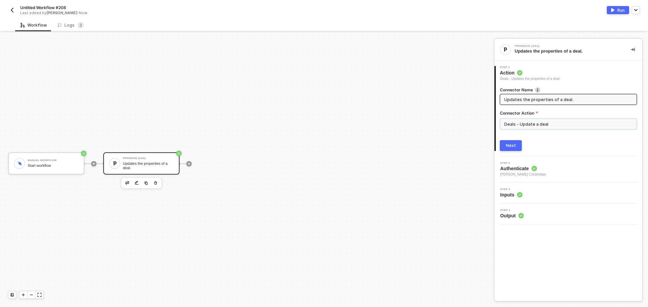
click at [543, 128] on input "Deals - Update a deal" at bounding box center [568, 124] width 137 height 11
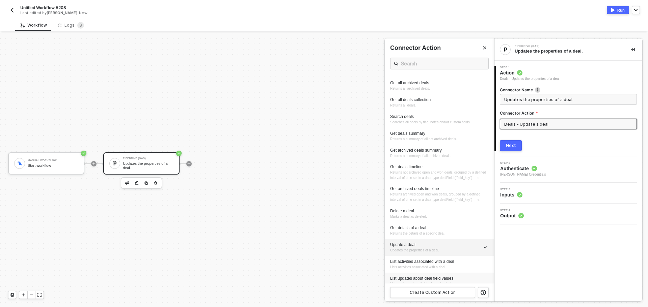
scroll to position [68, 0]
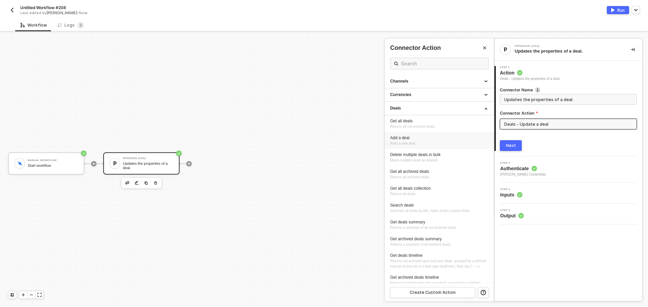
click at [446, 137] on div "Add a deal" at bounding box center [439, 138] width 98 height 6
type input "Adds a new deal."
type input "Deals - Add a deal"
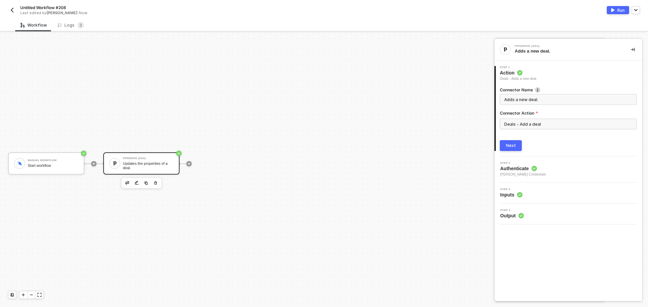
click at [512, 146] on div "Next" at bounding box center [511, 145] width 10 height 5
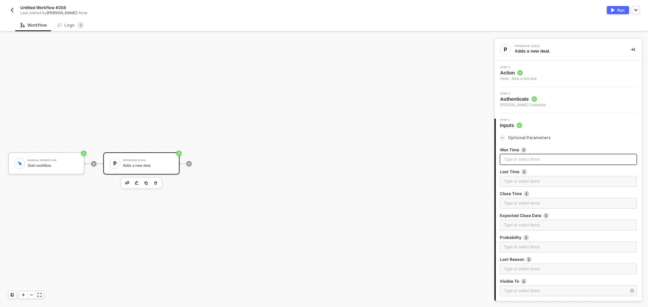
click at [511, 155] on div "Type or select items ﻿" at bounding box center [568, 159] width 137 height 11
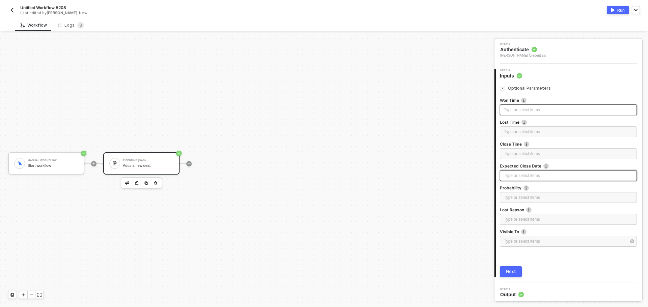
scroll to position [52, 0]
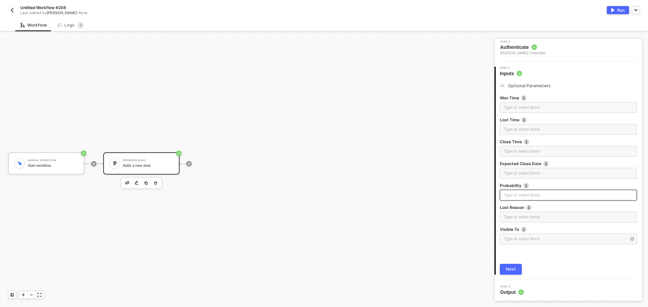
click at [516, 194] on div "Type or select items ﻿" at bounding box center [568, 195] width 129 height 6
click at [510, 269] on div "Next" at bounding box center [511, 269] width 10 height 5
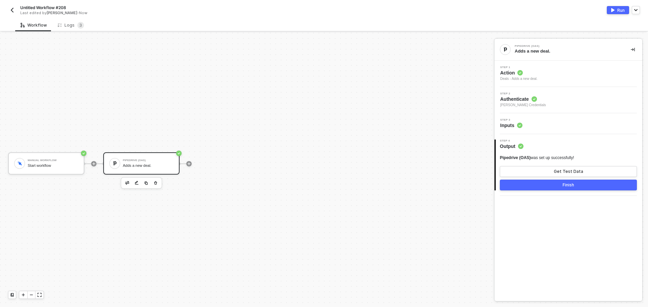
click at [617, 12] on button "Run" at bounding box center [618, 10] width 22 height 8
click at [82, 30] on div "Logs 3" at bounding box center [70, 25] width 37 height 12
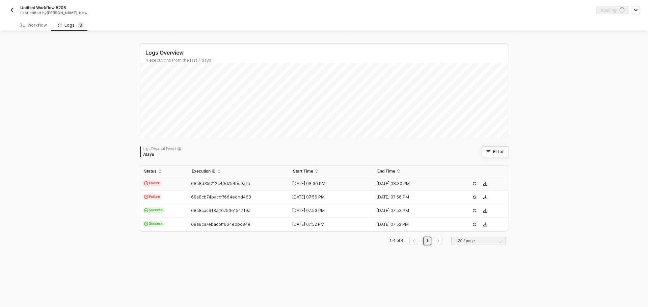
click at [195, 184] on span "68a8d35f212c40d754bc9a25" at bounding box center [220, 183] width 59 height 5
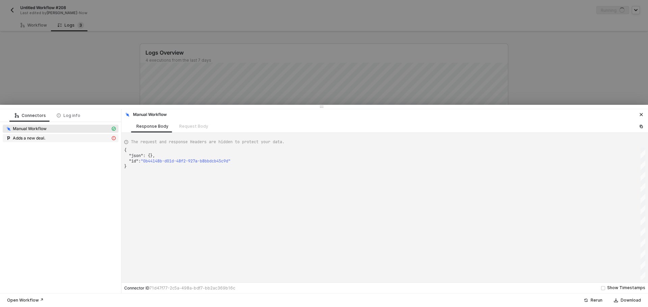
click at [78, 141] on div "Adds a new deal." at bounding box center [57, 138] width 105 height 6
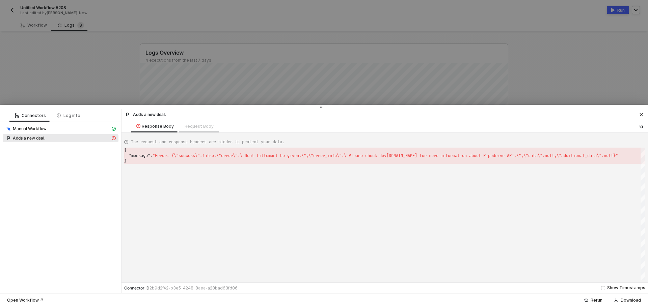
click at [190, 128] on div "Request Body" at bounding box center [199, 126] width 40 height 12
click at [68, 125] on span "Manual Workflow" at bounding box center [61, 129] width 116 height 8
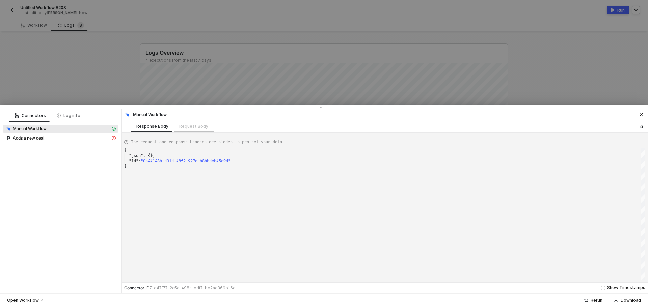
click at [190, 126] on div "Request Body" at bounding box center [194, 126] width 40 height 12
click at [77, 133] on span "Manual Workflow" at bounding box center [61, 129] width 116 height 8
click at [79, 139] on div "Adds a new deal." at bounding box center [57, 138] width 105 height 6
type textarea "{ "message": "Error: {\"success\":false,\"error\":\"Deal title must be given.\"…"
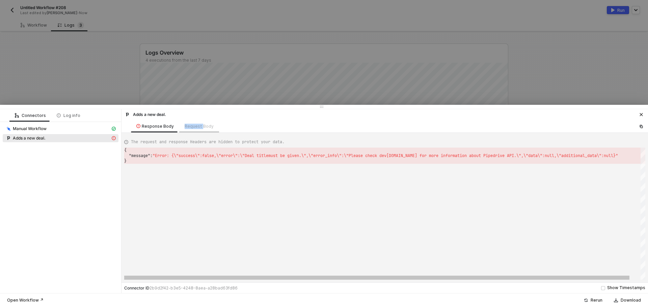
click at [198, 124] on div "Request Body" at bounding box center [199, 126] width 40 height 12
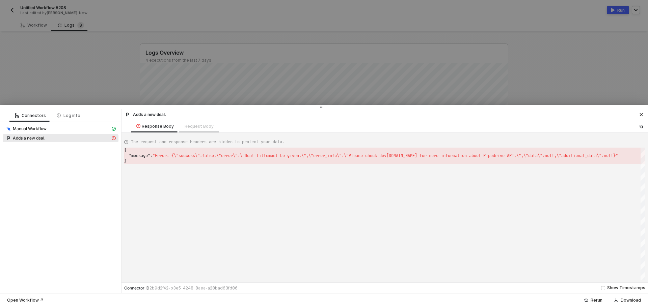
click at [198, 127] on div "Request Body" at bounding box center [199, 126] width 40 height 12
click at [80, 77] on div at bounding box center [324, 153] width 648 height 307
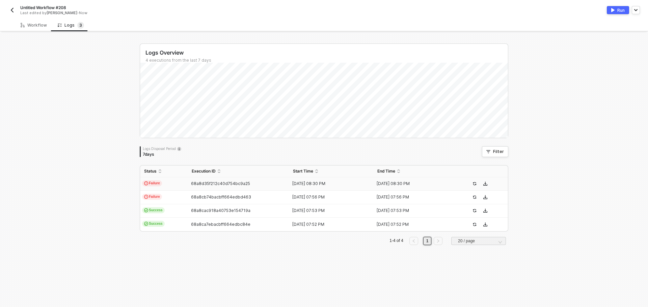
click at [15, 8] on button "button" at bounding box center [12, 10] width 8 height 8
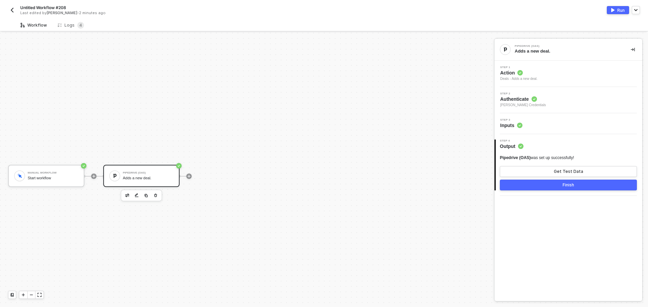
scroll to position [12, 0]
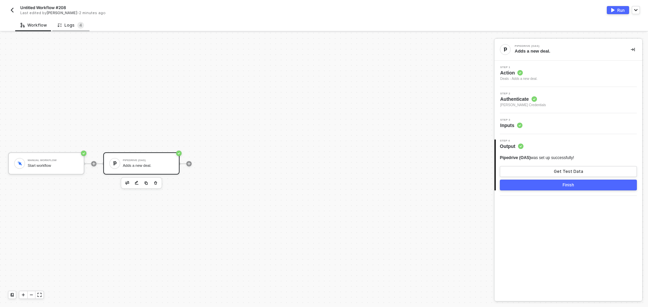
click at [73, 24] on div "Logs 4" at bounding box center [71, 25] width 26 height 7
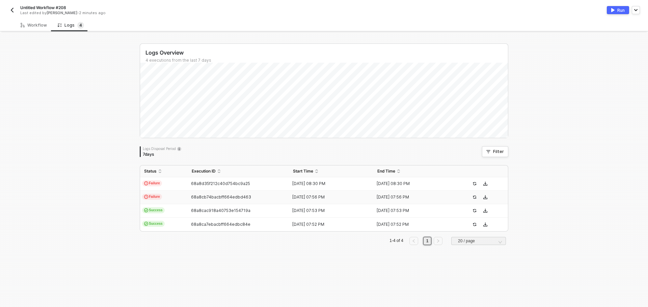
click at [166, 193] on td "Failure" at bounding box center [164, 198] width 48 height 14
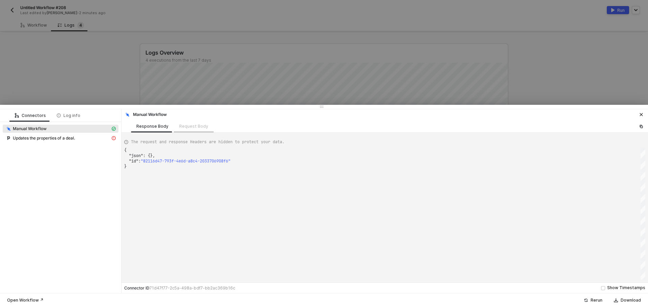
click at [187, 127] on div "Request Body" at bounding box center [194, 126] width 40 height 12
click at [79, 143] on div "Updates the properties of a deal." at bounding box center [61, 138] width 116 height 9
click at [80, 142] on div "Updates the properties of a deal." at bounding box center [61, 138] width 116 height 9
click at [79, 138] on div "Updates the properties of a deal." at bounding box center [57, 138] width 105 height 6
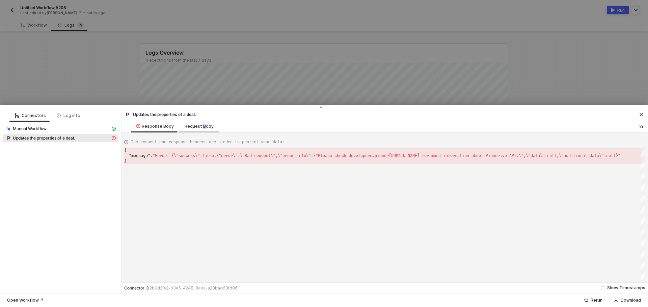
click at [202, 124] on div "Request Body" at bounding box center [199, 126] width 29 height 5
type textarea "{ "id": "1", "sampleDataLimit": 3, "requestBodyItems": [ { "valueType": "string…"
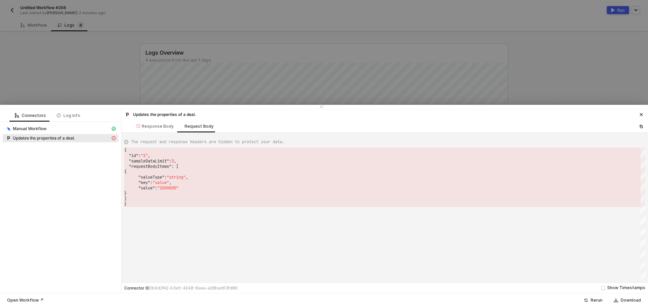
drag, startPoint x: 95, startPoint y: 84, endPoint x: 97, endPoint y: 89, distance: 5.7
click at [95, 83] on div at bounding box center [324, 153] width 648 height 307
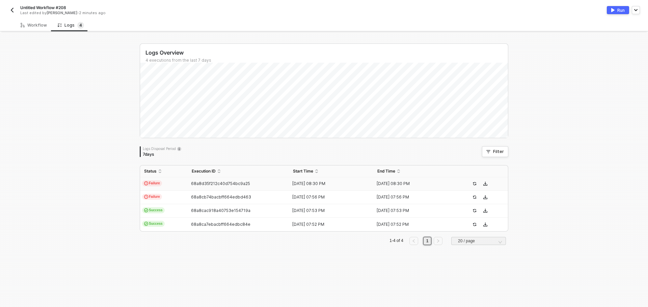
click at [165, 182] on td "Failure" at bounding box center [164, 185] width 48 height 14
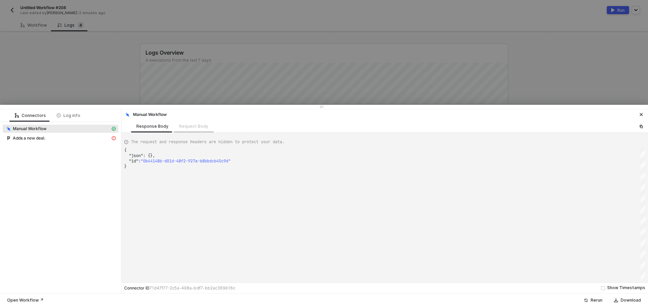
click at [185, 122] on div "Request Body" at bounding box center [194, 126] width 40 height 12
click at [185, 130] on div "Request Body" at bounding box center [194, 126] width 40 height 12
drag, startPoint x: 86, startPoint y: 141, endPoint x: 151, endPoint y: 130, distance: 66.5
click at [87, 141] on span "Adds a new deal." at bounding box center [61, 138] width 116 height 8
type textarea "{ "message": "Error: {\"success\":false,\"error\":\"Deal title must be given.\"…"
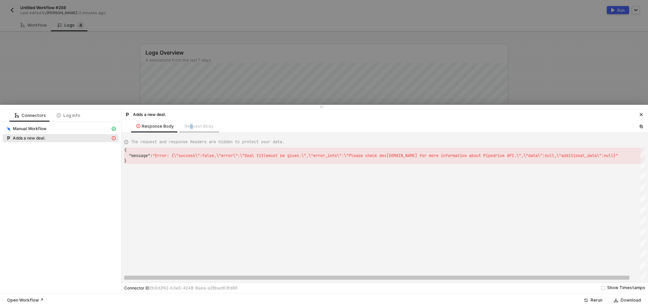
click at [189, 132] on div "Request Body" at bounding box center [199, 126] width 40 height 12
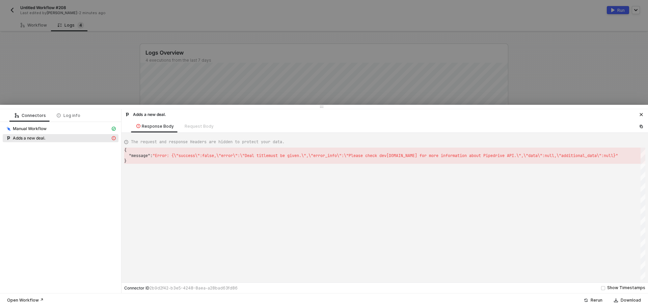
click at [99, 77] on div at bounding box center [324, 153] width 648 height 307
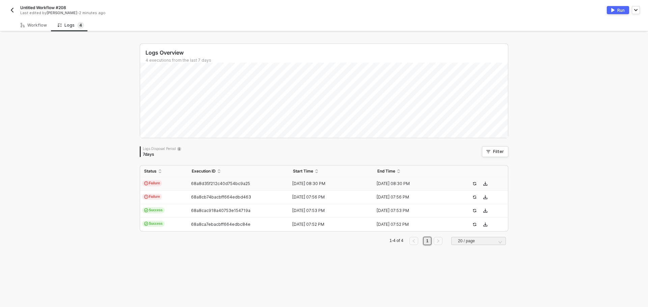
click at [19, 10] on div "Untitled Workflow #208 Last edited by Brandon Looker - 2 minutes ago" at bounding box center [166, 10] width 316 height 11
click at [12, 9] on img "button" at bounding box center [11, 9] width 5 height 5
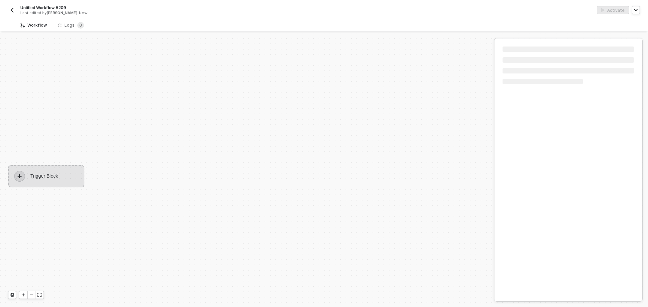
scroll to position [12, 0]
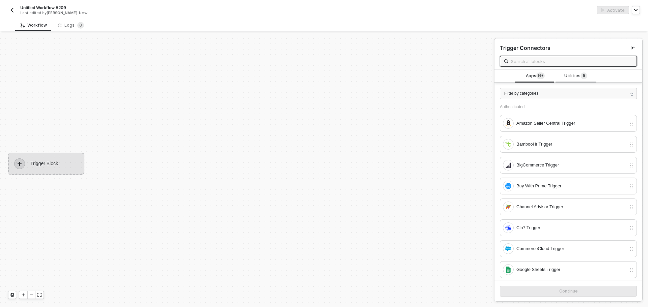
click at [569, 73] on span "Utilities 5" at bounding box center [575, 76] width 23 height 7
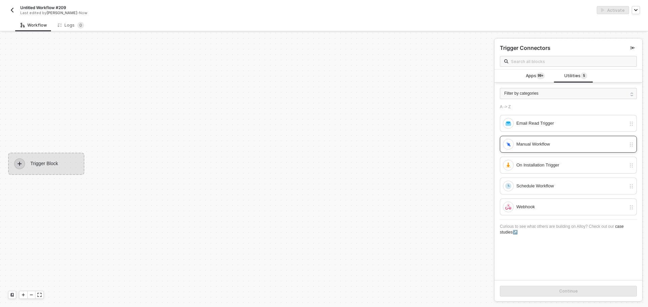
click at [555, 146] on div "Manual Workflow" at bounding box center [571, 144] width 110 height 7
click at [570, 299] on div "Continue" at bounding box center [568, 291] width 148 height 22
click at [571, 297] on button "Continue" at bounding box center [568, 291] width 137 height 11
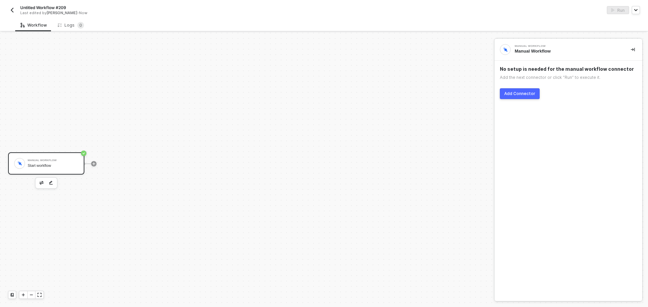
click at [519, 91] on button "Add Connector" at bounding box center [520, 93] width 40 height 11
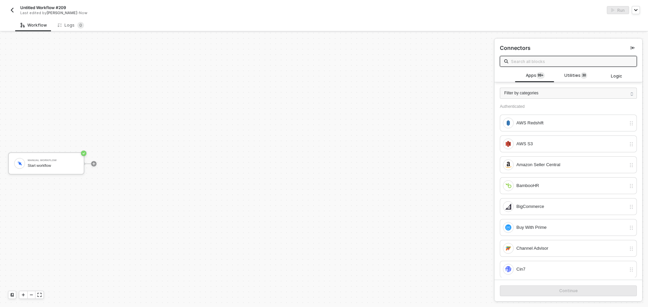
click at [532, 62] on input "text" at bounding box center [572, 61] width 122 height 7
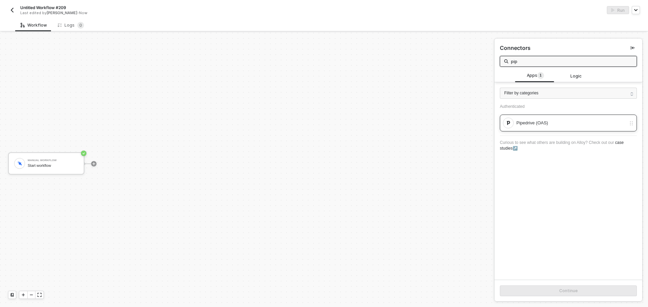
type input "pip"
click at [550, 131] on div "Pipedrive (OAS)" at bounding box center [568, 123] width 137 height 17
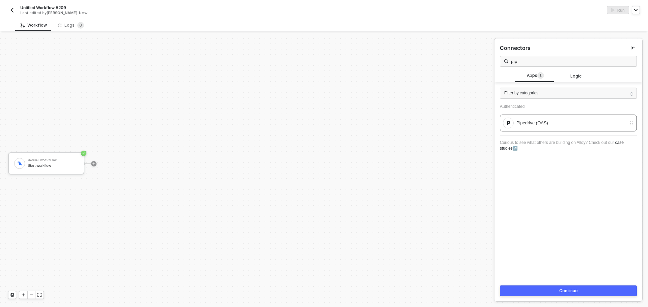
click at [583, 291] on button "Continue" at bounding box center [568, 291] width 137 height 11
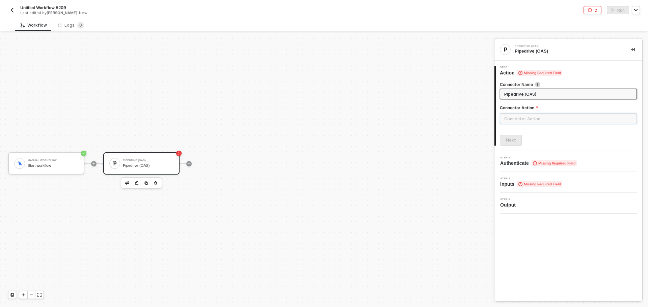
click at [558, 124] on input "text" at bounding box center [568, 118] width 137 height 11
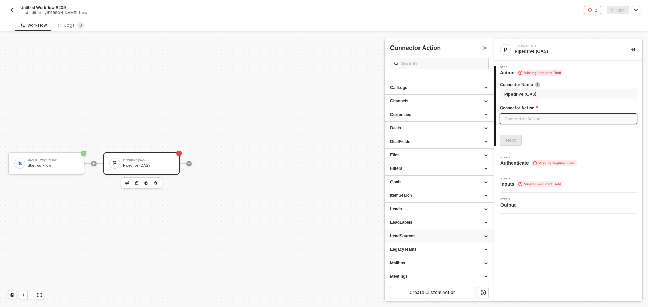
scroll to position [0, 0]
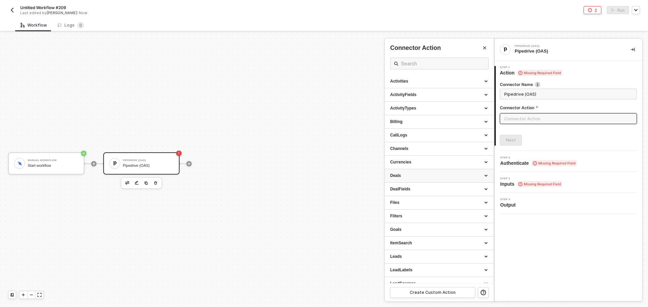
click at [405, 173] on div "Deals" at bounding box center [439, 176] width 98 height 6
click at [426, 213] on div "Add a deal Adds a new deal." at bounding box center [439, 208] width 98 height 11
type input "Adds a new deal."
type input "Deals - Add a deal"
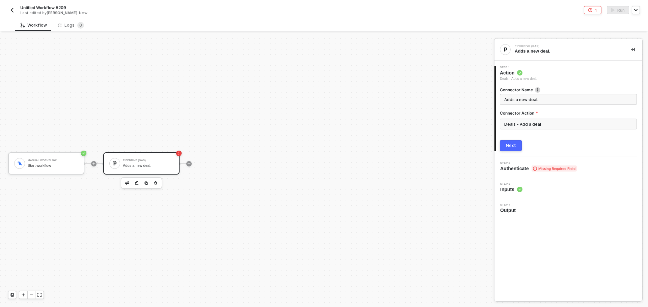
click at [510, 146] on div "Next" at bounding box center [511, 145] width 10 height 5
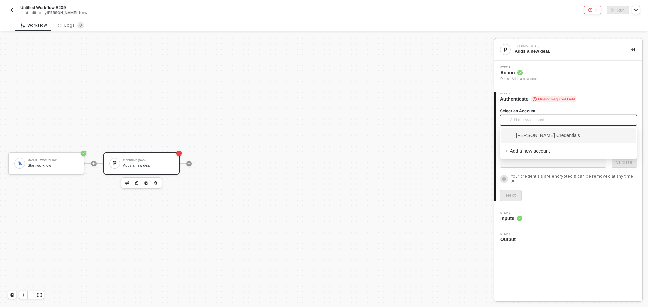
click at [523, 123] on span "+ Add a new account" at bounding box center [570, 120] width 126 height 11
click at [525, 136] on span "Brandon Looker's Credentials" at bounding box center [542, 135] width 75 height 7
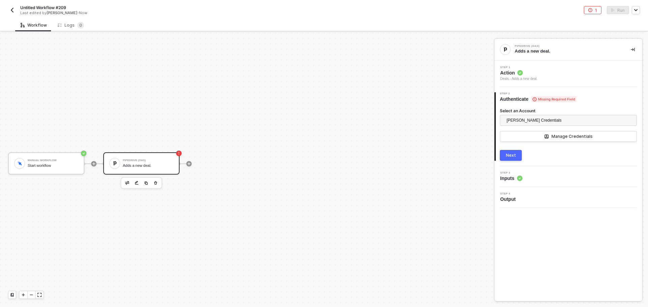
click at [516, 154] on button "Next" at bounding box center [511, 155] width 22 height 11
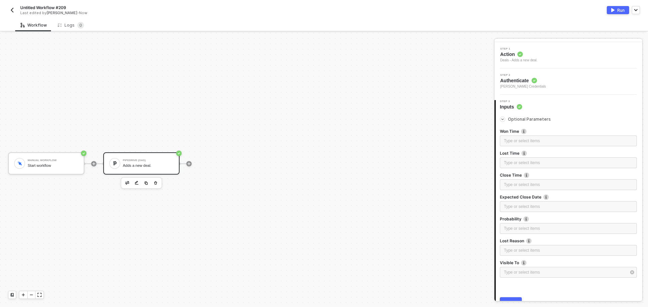
scroll to position [18, 0]
click at [17, 9] on div "Untitled Workflow #209 Last edited by Brandon Looker - Now" at bounding box center [166, 10] width 316 height 11
click at [8, 11] on button "button" at bounding box center [12, 10] width 8 height 8
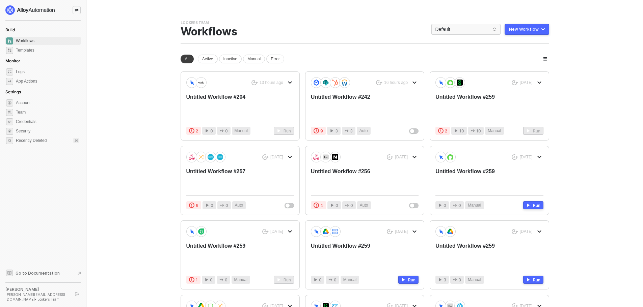
click at [516, 32] on button "New Workflow" at bounding box center [527, 29] width 45 height 11
click at [512, 54] on div "Start From Scratch" at bounding box center [508, 56] width 34 height 6
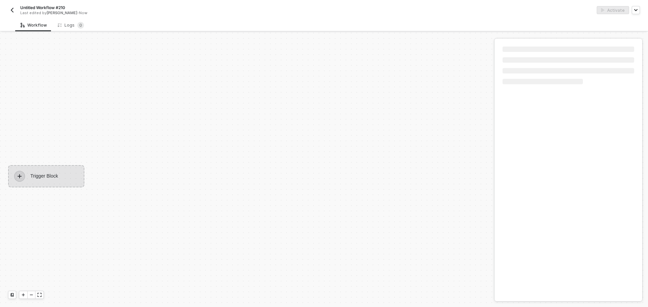
scroll to position [12, 0]
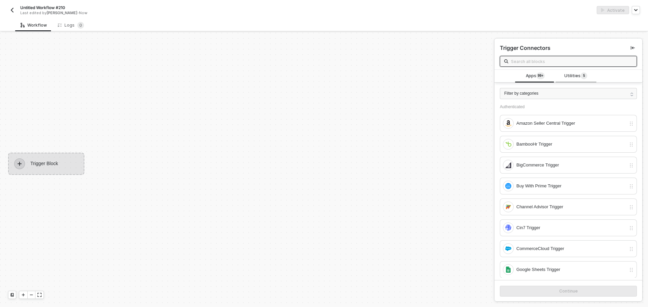
click at [572, 77] on span "Utilities 5" at bounding box center [575, 76] width 23 height 7
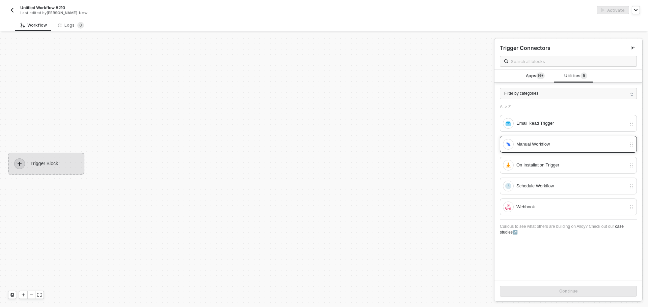
click at [568, 150] on div "Manual Workflow" at bounding box center [564, 144] width 123 height 11
click at [592, 288] on button "Continue" at bounding box center [568, 291] width 137 height 11
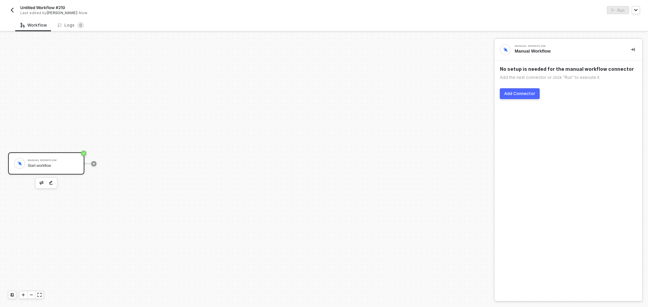
click at [522, 98] on button "Add Connector" at bounding box center [520, 93] width 40 height 11
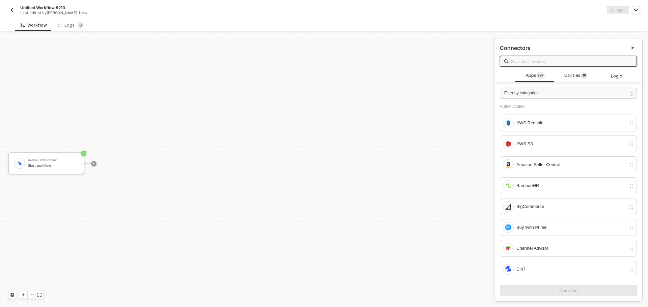
click at [552, 63] on input "text" at bounding box center [572, 61] width 122 height 7
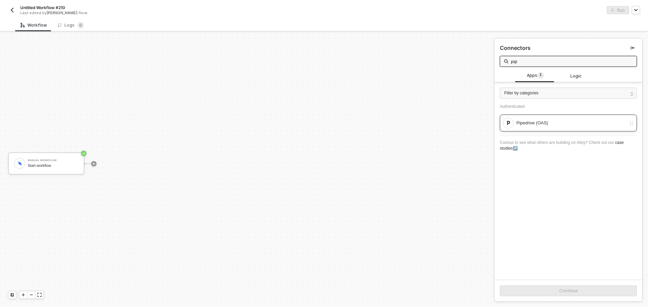
type input "pip"
click at [563, 124] on div "Pipedrive (OAS)" at bounding box center [571, 122] width 110 height 7
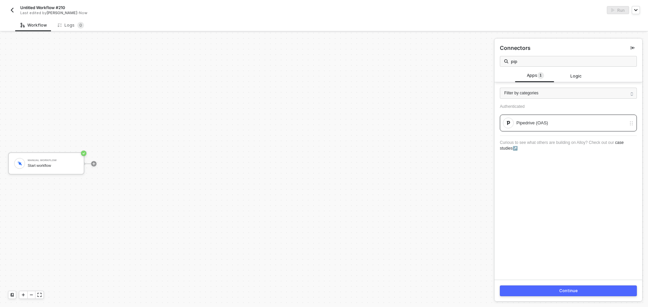
click at [587, 291] on button "Continue" at bounding box center [568, 291] width 137 height 11
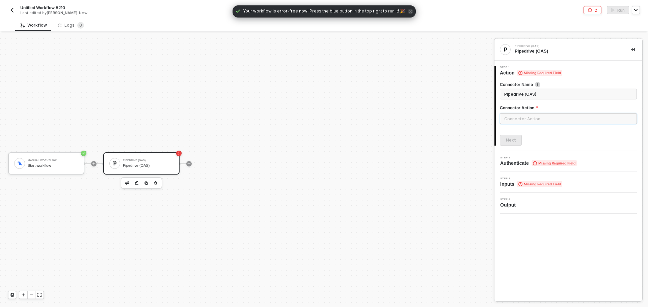
click at [535, 122] on input "text" at bounding box center [568, 118] width 137 height 11
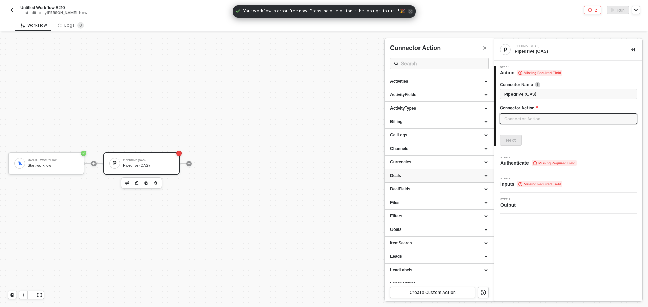
click at [415, 177] on div "Deals" at bounding box center [439, 176] width 98 height 6
click at [418, 211] on div "Add a deal Adds a new deal." at bounding box center [439, 208] width 98 height 11
type input "Adds a new deal."
type input "Deals - Add a deal"
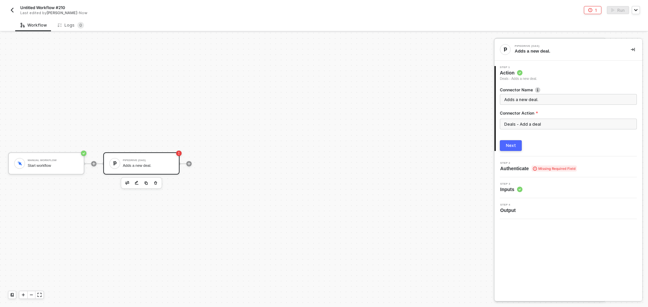
click at [504, 146] on button "Next" at bounding box center [511, 145] width 22 height 11
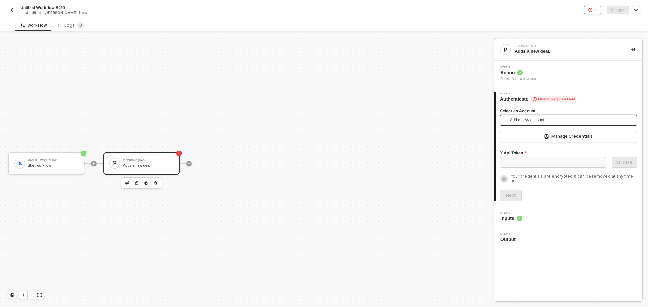
click at [516, 120] on span "+ Add a new account" at bounding box center [570, 120] width 126 height 11
click at [525, 133] on span "[PERSON_NAME] Credentials" at bounding box center [542, 135] width 75 height 7
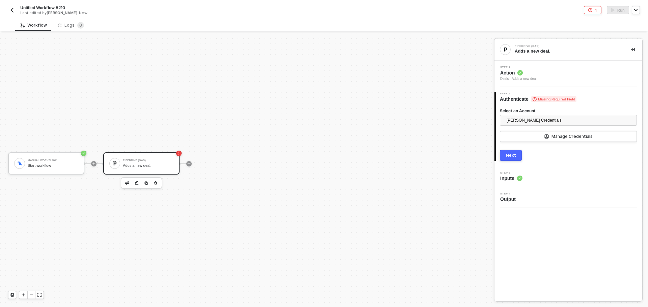
click at [518, 156] on button "Next" at bounding box center [511, 155] width 22 height 11
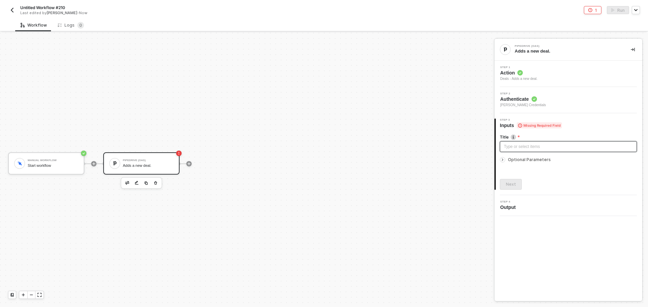
click at [521, 147] on div "Type or select items ﻿" at bounding box center [568, 147] width 129 height 6
click at [609, 11] on button "Run" at bounding box center [618, 10] width 22 height 8
click at [65, 22] on div "Logs 0" at bounding box center [71, 25] width 26 height 7
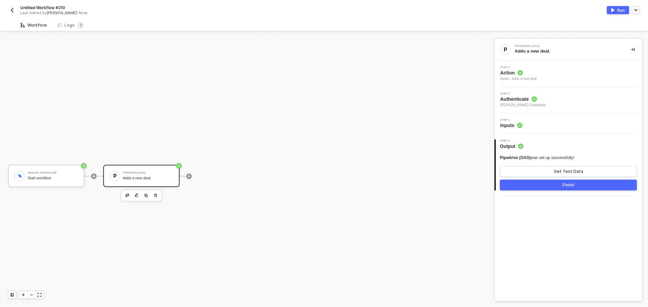
scroll to position [12, 0]
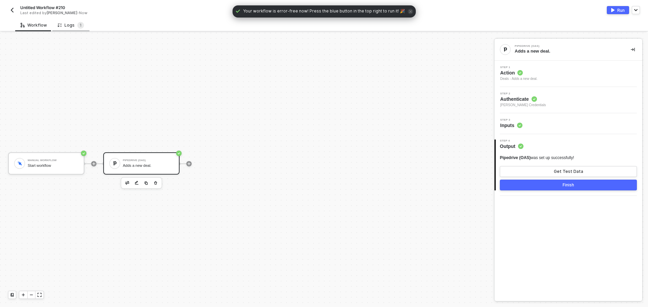
click at [74, 26] on div "Logs 1" at bounding box center [71, 25] width 26 height 7
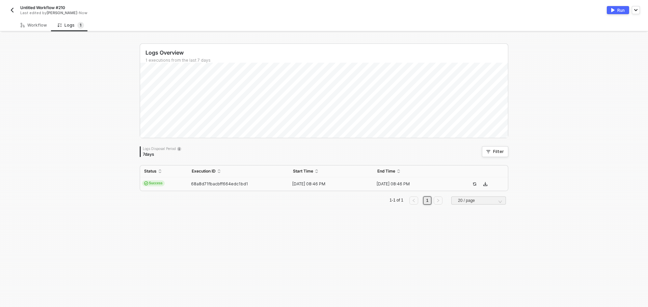
click at [167, 185] on td "Success" at bounding box center [164, 185] width 48 height 14
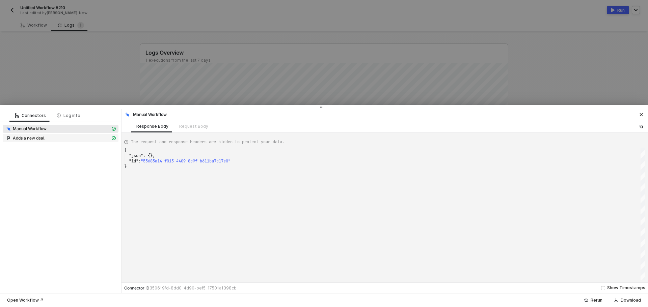
click at [53, 138] on div "Adds a new deal." at bounding box center [57, 138] width 105 height 6
type textarea "{ "json": { "success": true, "data": { "id": 2, "creator_user_id": { "id": 2365…"
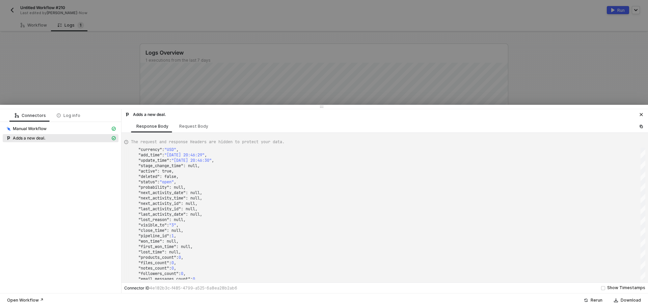
click at [445, 117] on div "Adds a new deal." at bounding box center [385, 113] width 527 height 9
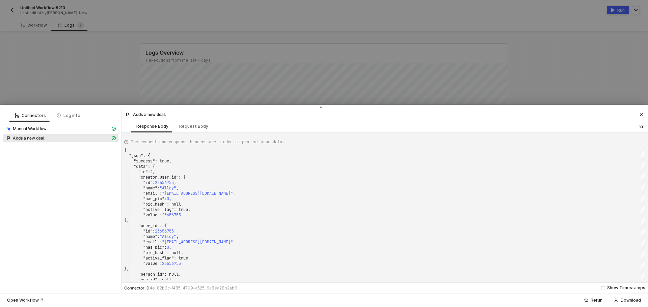
click at [83, 53] on div at bounding box center [324, 153] width 648 height 307
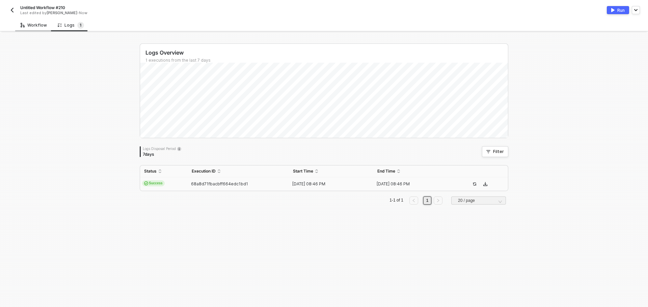
click at [26, 23] on div "Workflow" at bounding box center [34, 25] width 26 height 5
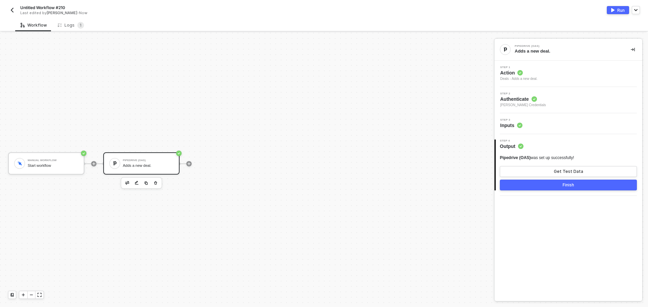
click at [532, 122] on div "Step 3 Inputs" at bounding box center [569, 124] width 146 height 10
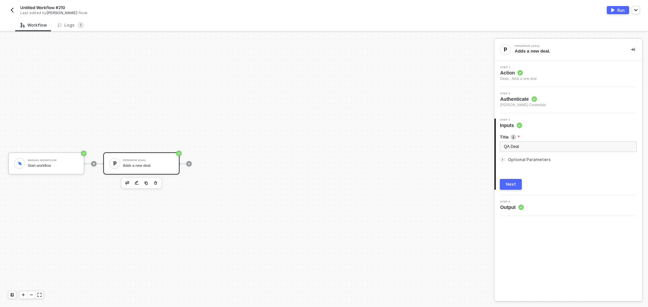
click at [527, 164] on div "Title QA Deal Optional Parameters Next" at bounding box center [568, 159] width 137 height 61
click at [528, 159] on span "Optional Parameters" at bounding box center [529, 159] width 43 height 5
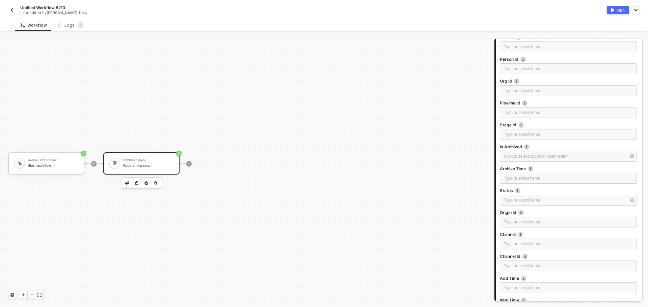
scroll to position [0, 0]
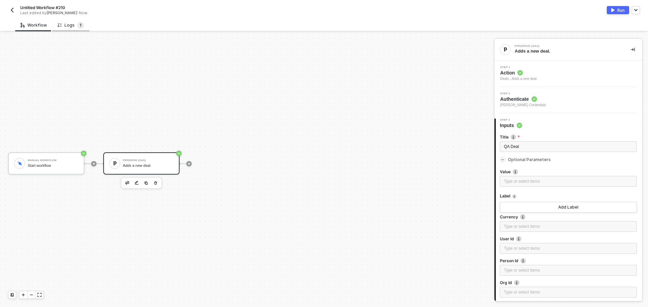
click at [77, 23] on sup "1" at bounding box center [80, 25] width 7 height 7
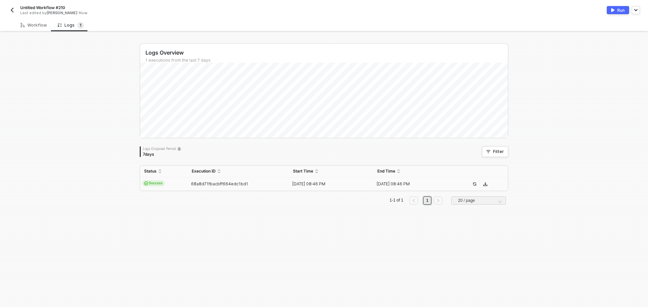
click at [177, 185] on td "Success" at bounding box center [164, 185] width 48 height 14
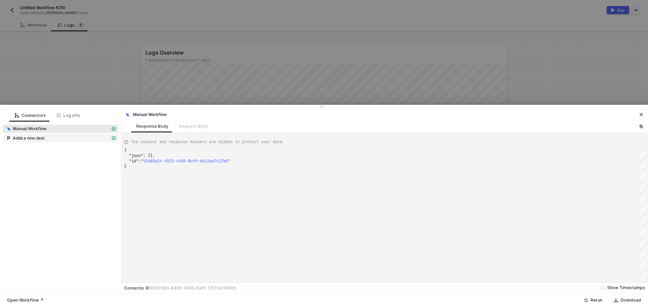
click at [91, 137] on div "Adds a new deal." at bounding box center [57, 138] width 105 height 6
type textarea "{ "json": { "success": true, "data": { "id": 2, "creator_user_id": { "id": 2365…"
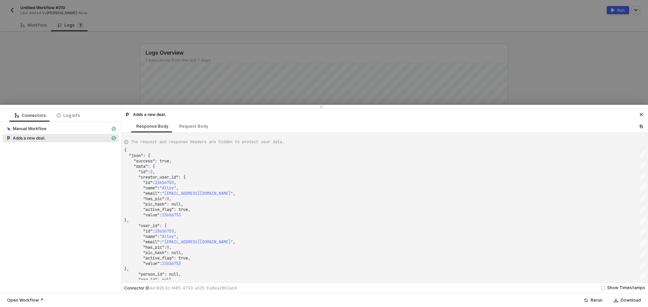
click at [14, 7] on div at bounding box center [324, 153] width 648 height 307
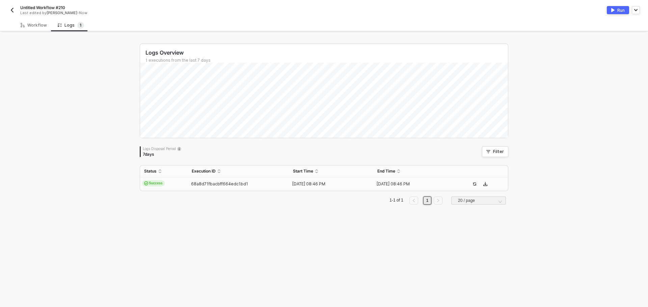
click at [10, 9] on img "button" at bounding box center [11, 9] width 5 height 5
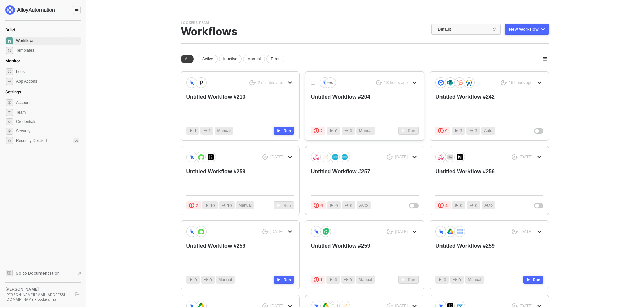
click at [346, 101] on div "Untitled Workflow #204" at bounding box center [354, 104] width 86 height 22
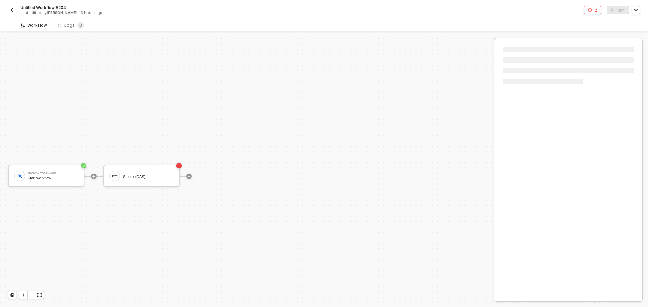
scroll to position [12, 0]
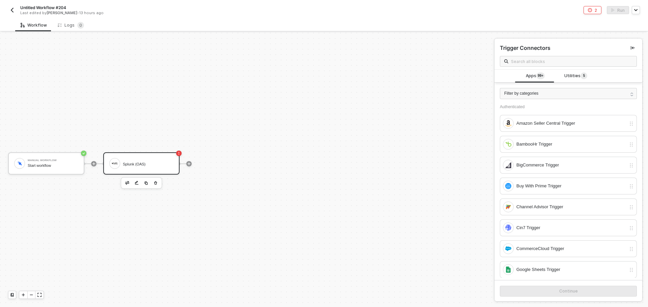
click at [152, 159] on div "Splunk (OAS)" at bounding box center [148, 163] width 51 height 13
click at [142, 164] on div "Splunk (OAS)" at bounding box center [148, 164] width 51 height 4
click at [154, 182] on icon "button" at bounding box center [156, 183] width 4 height 5
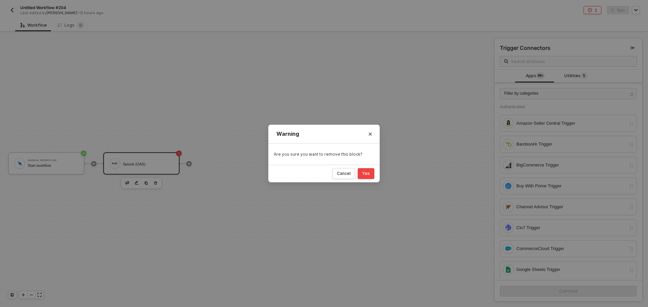
click at [368, 176] on div "Yes" at bounding box center [366, 173] width 8 height 5
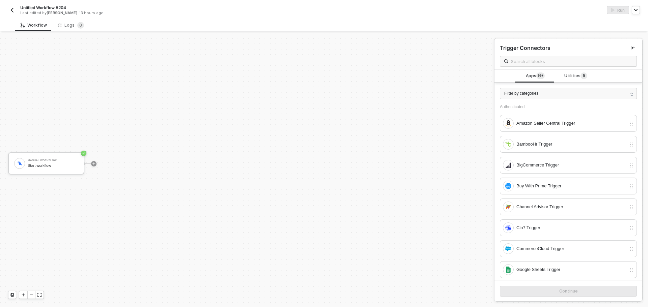
click at [12, 10] on img "button" at bounding box center [11, 9] width 5 height 5
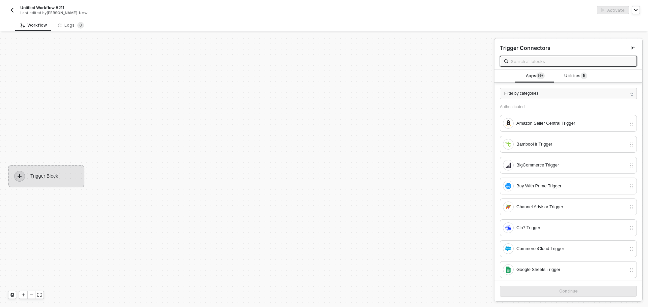
scroll to position [12, 0]
click at [572, 76] on span "Utilities 5" at bounding box center [575, 76] width 23 height 7
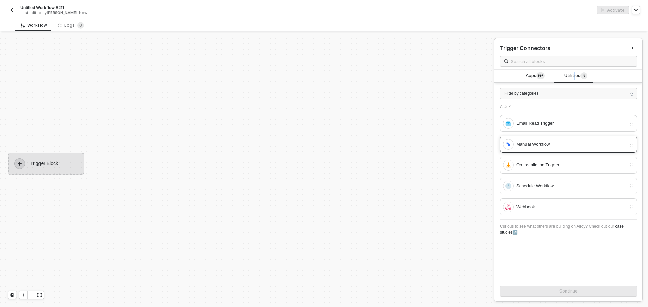
click at [548, 143] on div "Manual Workflow" at bounding box center [571, 144] width 110 height 7
click at [560, 293] on div "Continue" at bounding box center [568, 291] width 19 height 5
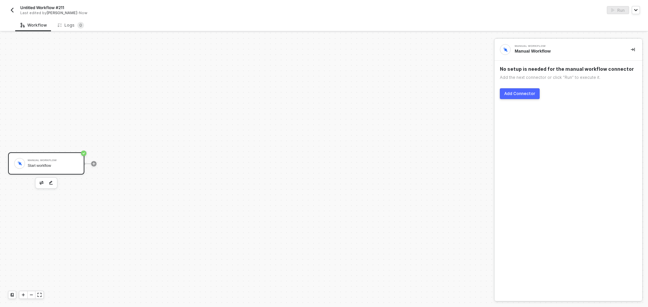
click at [528, 97] on button "Add Connector" at bounding box center [520, 93] width 40 height 11
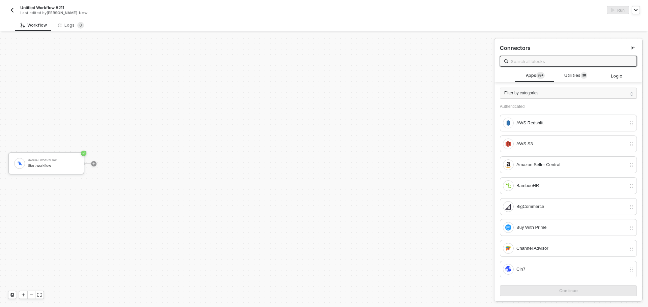
click at [552, 64] on input "text" at bounding box center [572, 61] width 122 height 7
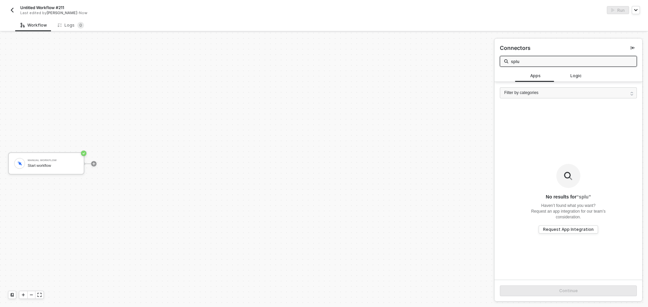
type input "splun"
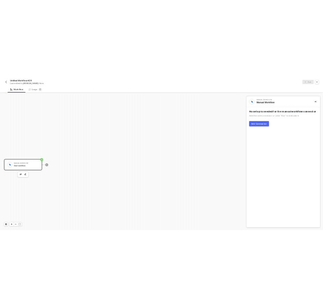
scroll to position [12, 0]
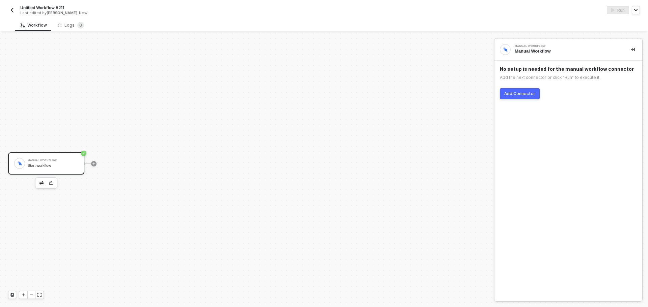
click at [523, 93] on div "Add Connector" at bounding box center [519, 93] width 31 height 5
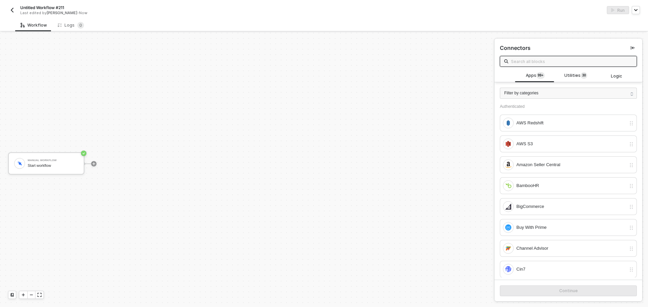
click at [538, 60] on input "text" at bounding box center [572, 61] width 122 height 7
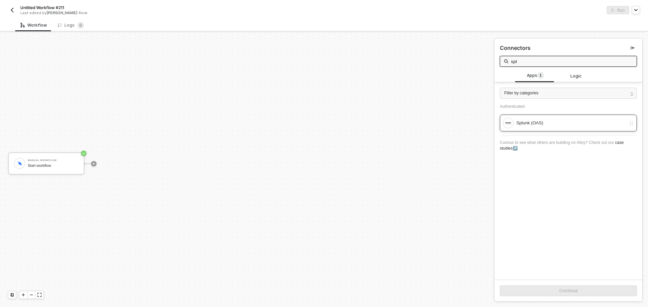
type input "spl"
click at [558, 129] on div "Splunk (OAS)" at bounding box center [568, 123] width 137 height 17
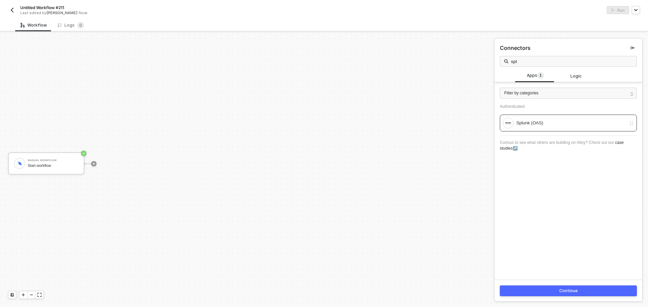
click at [571, 289] on div "Continue" at bounding box center [568, 291] width 19 height 5
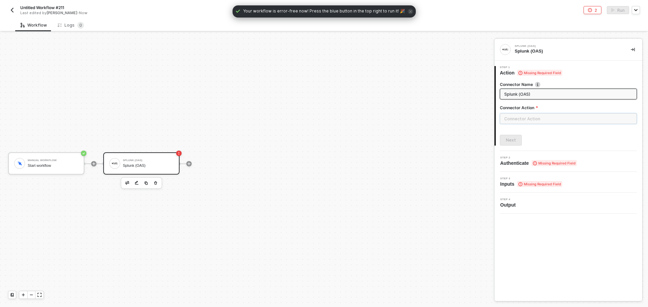
click at [544, 119] on input "text" at bounding box center [568, 118] width 137 height 11
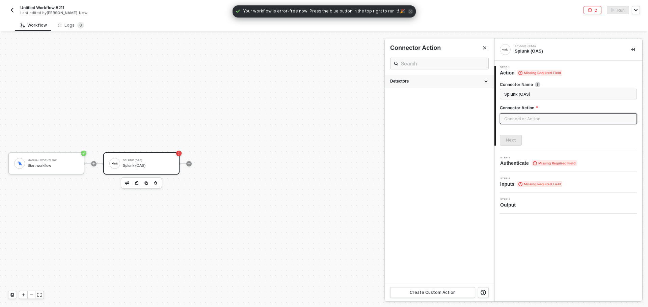
click at [453, 83] on div "Detectors" at bounding box center [439, 82] width 98 height 6
